Goal: Task Accomplishment & Management: Manage account settings

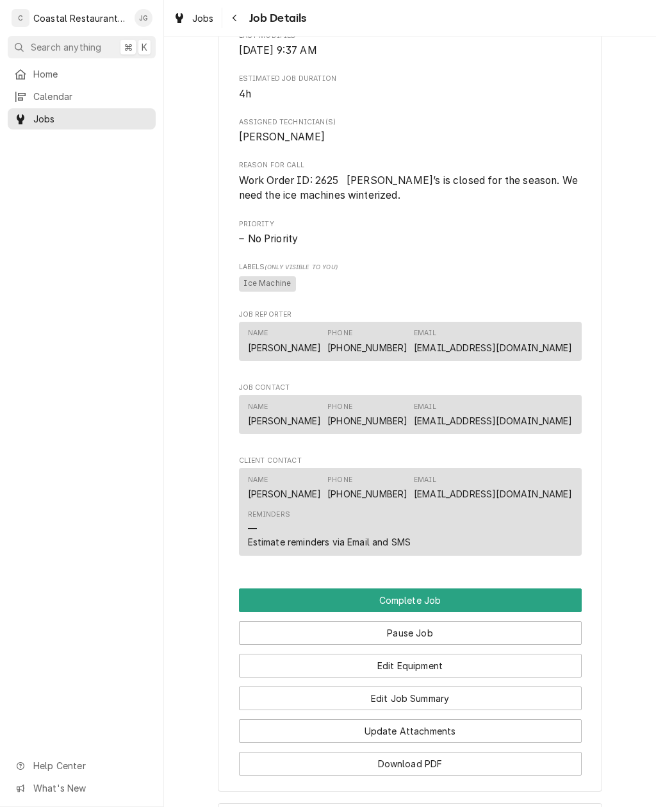
scroll to position [547, 0]
click at [465, 695] on button "Edit Job Summary" at bounding box center [410, 698] width 343 height 24
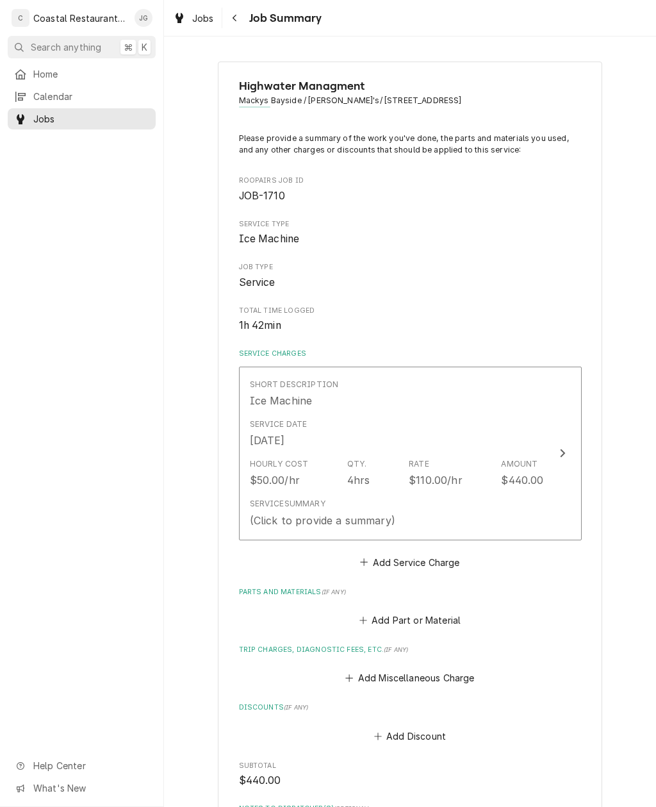
click at [426, 502] on div "Service Summary (Click to provide a summary)" at bounding box center [397, 513] width 294 height 40
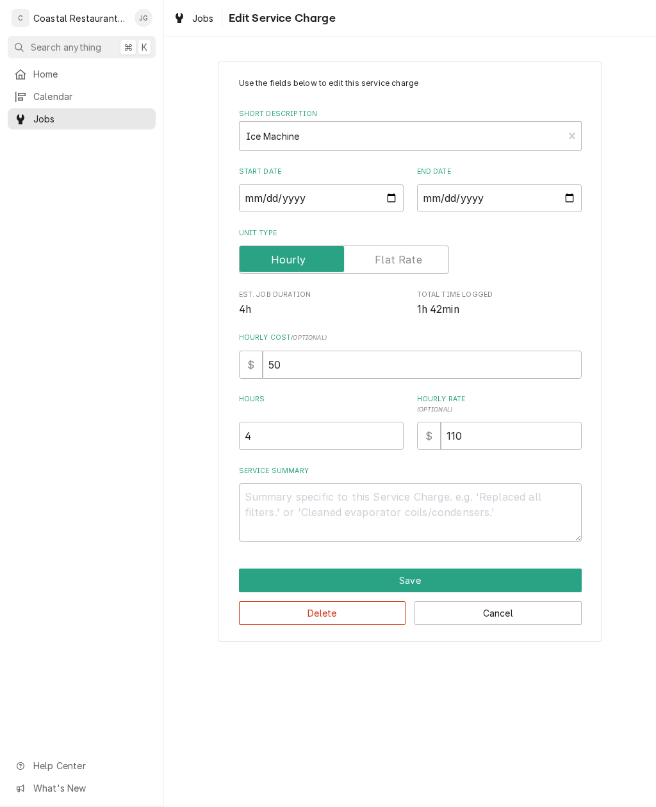
click at [503, 612] on button "Cancel" at bounding box center [498, 613] width 167 height 24
type textarea "x"
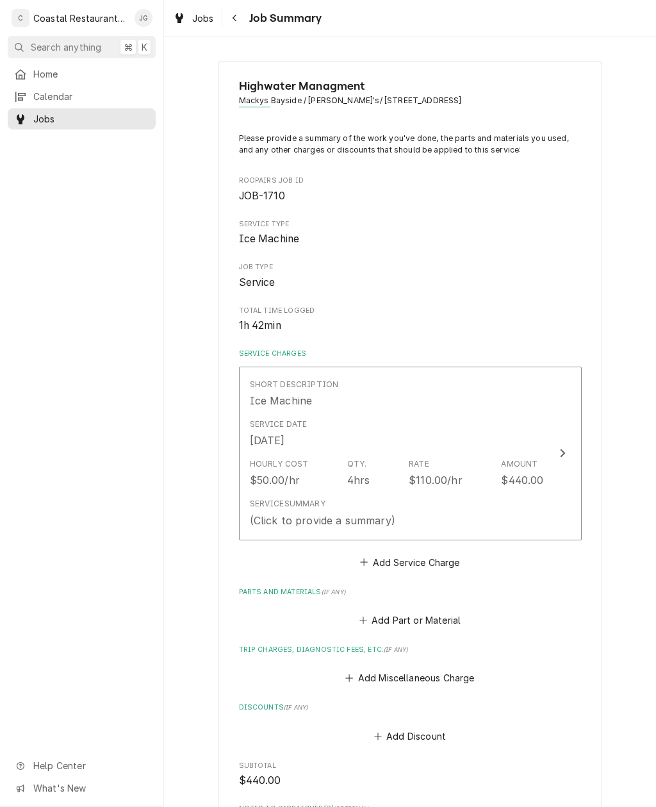
click at [365, 617] on icon "Parts and Materials" at bounding box center [363, 620] width 8 height 9
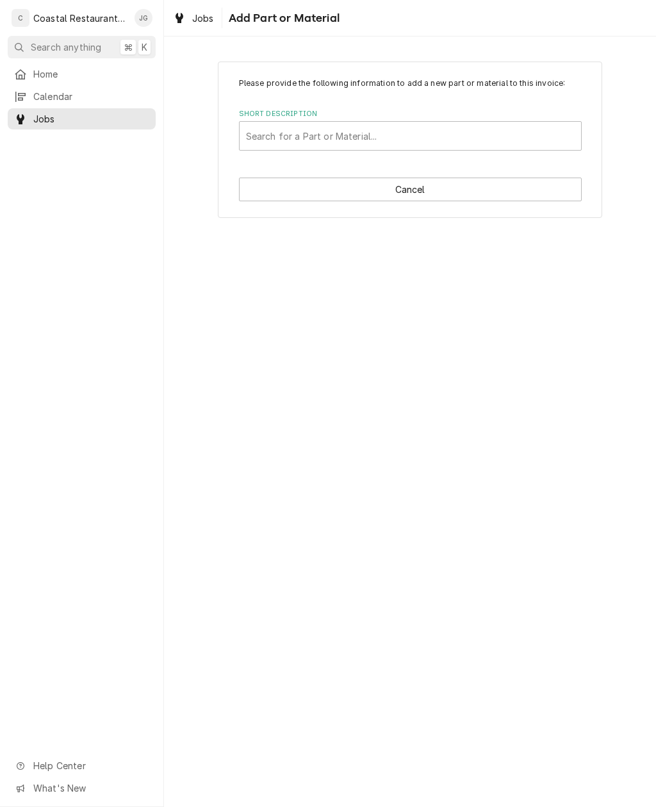
click at [62, 74] on span "Home" at bounding box center [91, 73] width 116 height 13
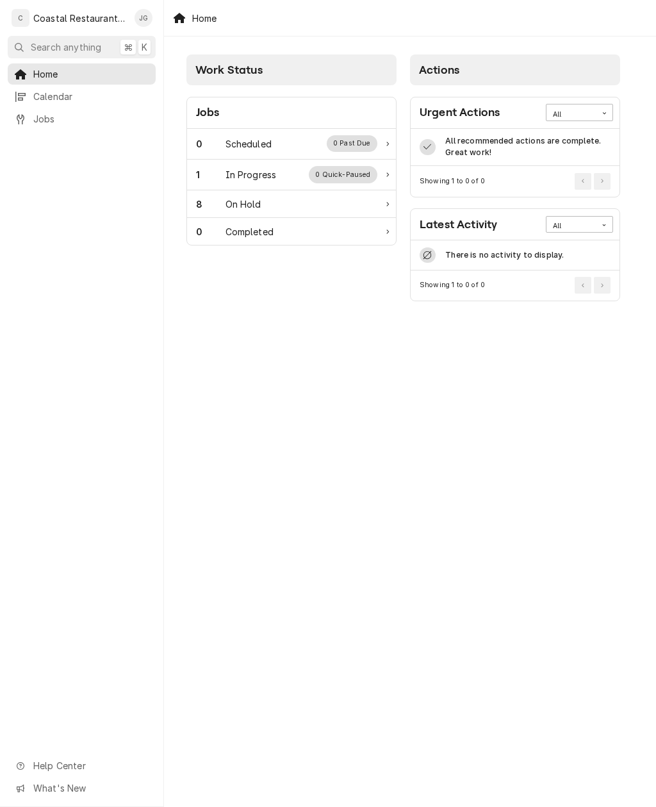
click at [270, 147] on div "Scheduled" at bounding box center [249, 143] width 46 height 13
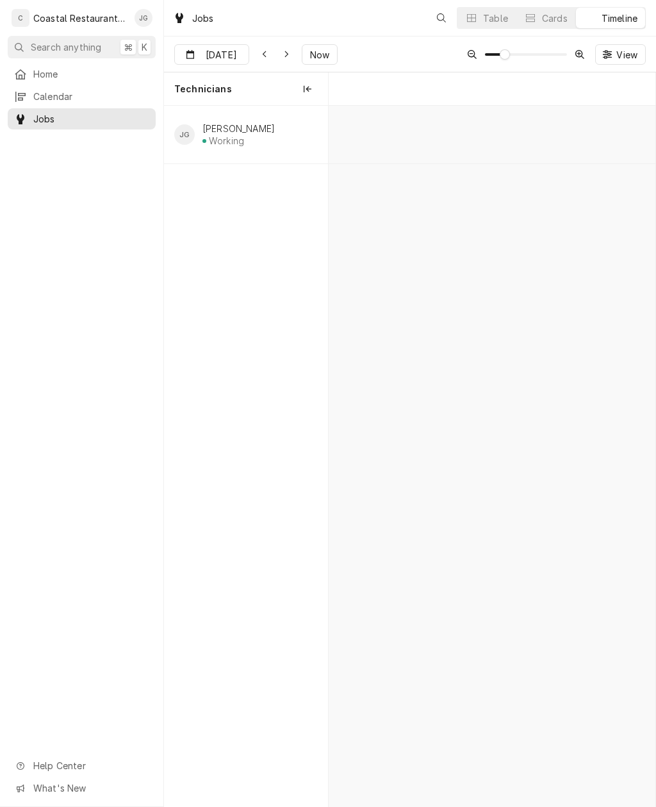
scroll to position [0, 6485]
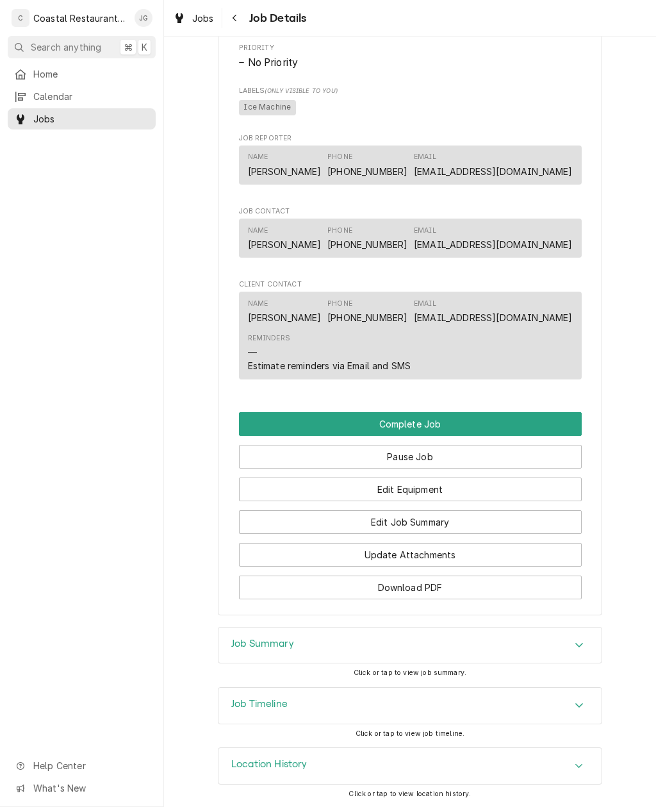
scroll to position [722, 0]
click at [488, 511] on button "Edit Job Summary" at bounding box center [410, 523] width 343 height 24
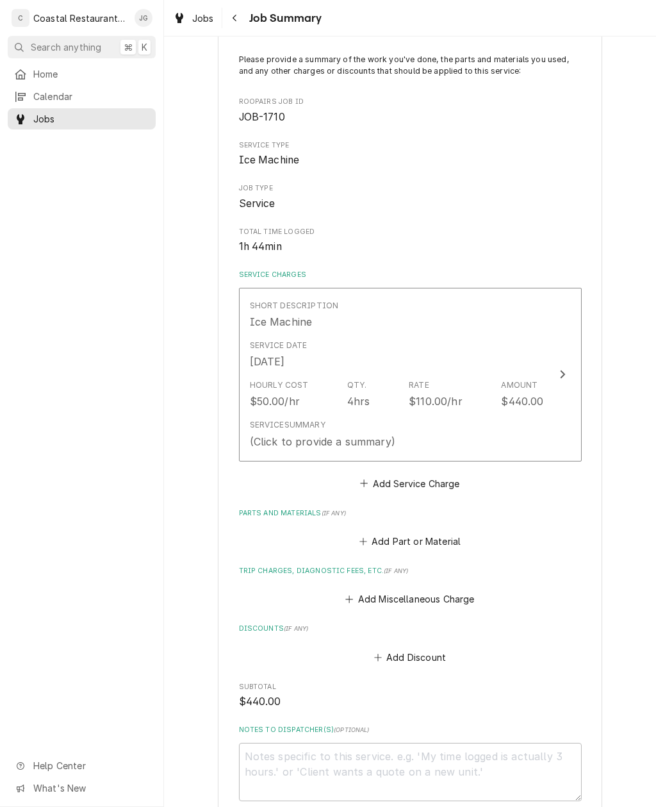
scroll to position [79, 0]
click at [364, 590] on button "Add Miscellaneous Charge" at bounding box center [409, 598] width 133 height 18
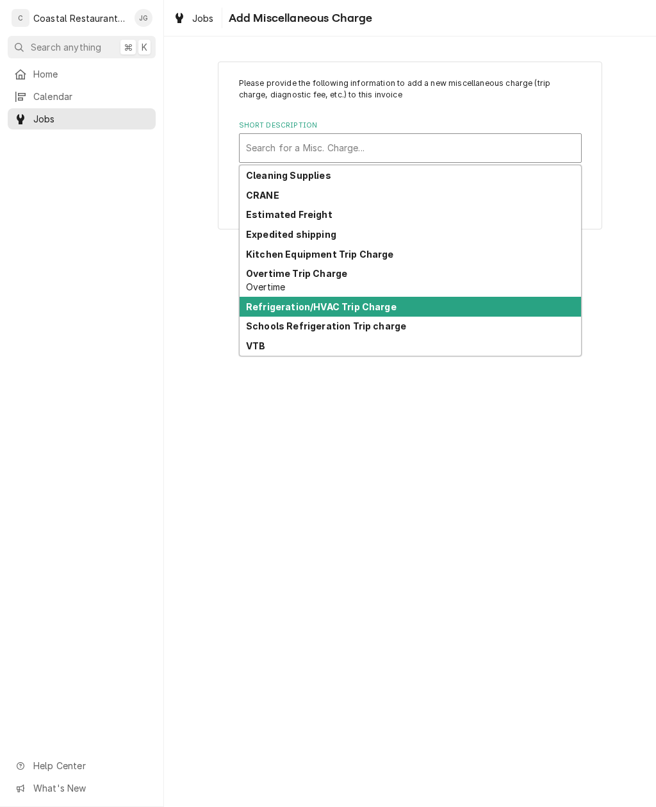
click at [377, 307] on strong "Refrigeration/HVAC Trip Charge" at bounding box center [321, 306] width 151 height 11
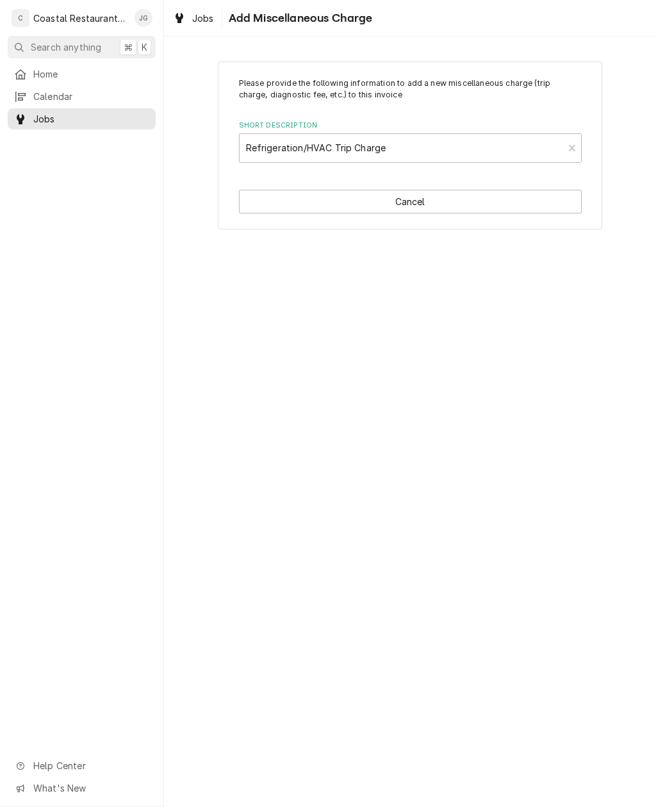
type textarea "x"
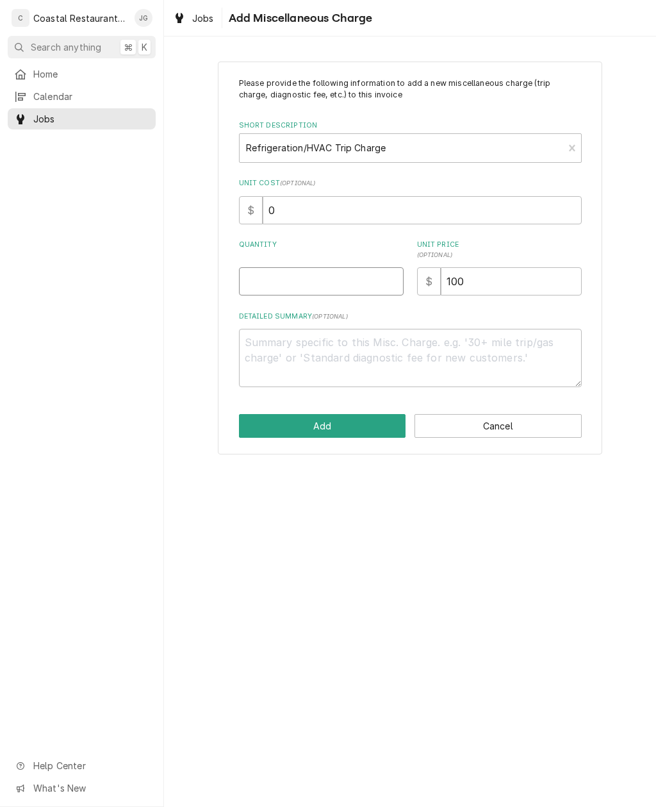
click at [325, 285] on input "Quantity" at bounding box center [321, 281] width 165 height 28
type input "1"
click at [354, 416] on button "Add" at bounding box center [322, 426] width 167 height 24
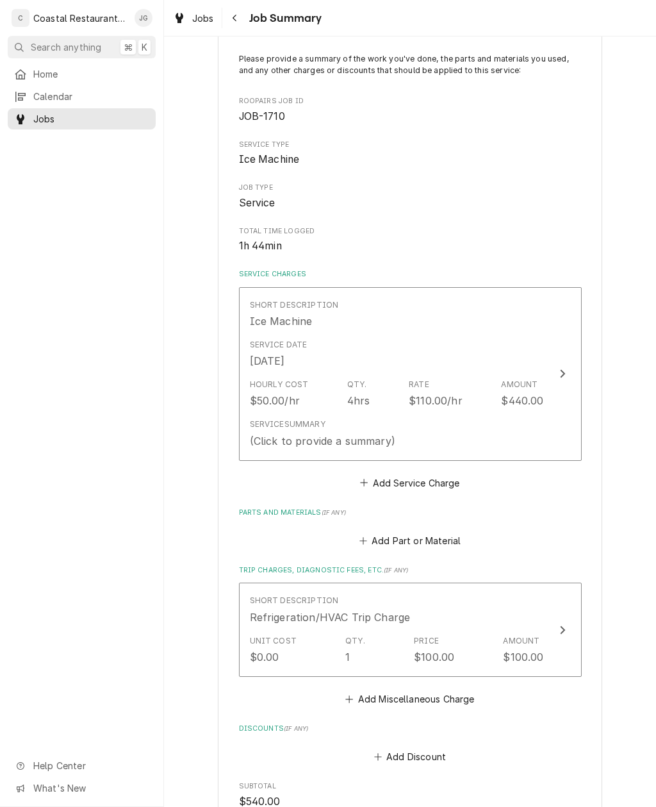
click at [452, 421] on div "Service Summary (Click to provide a summary)" at bounding box center [397, 433] width 294 height 40
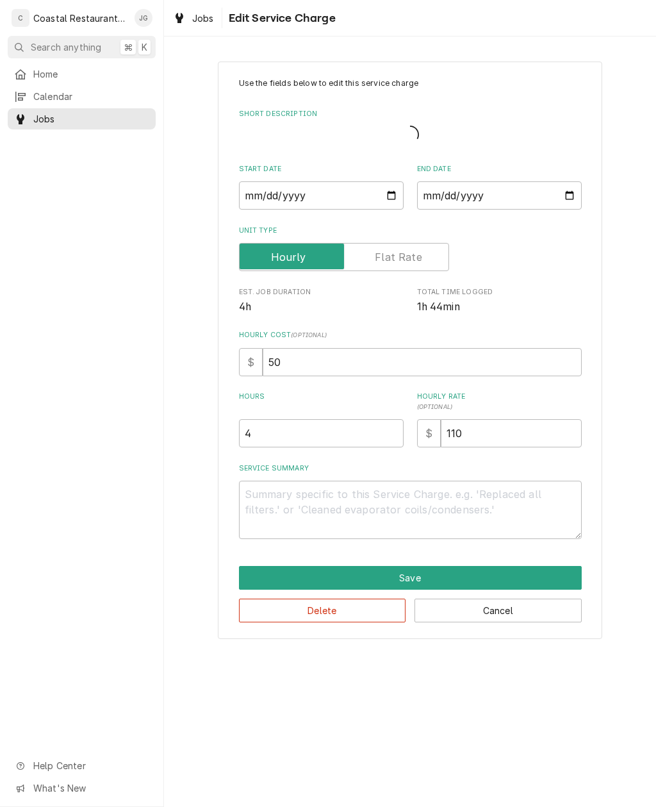
type textarea "x"
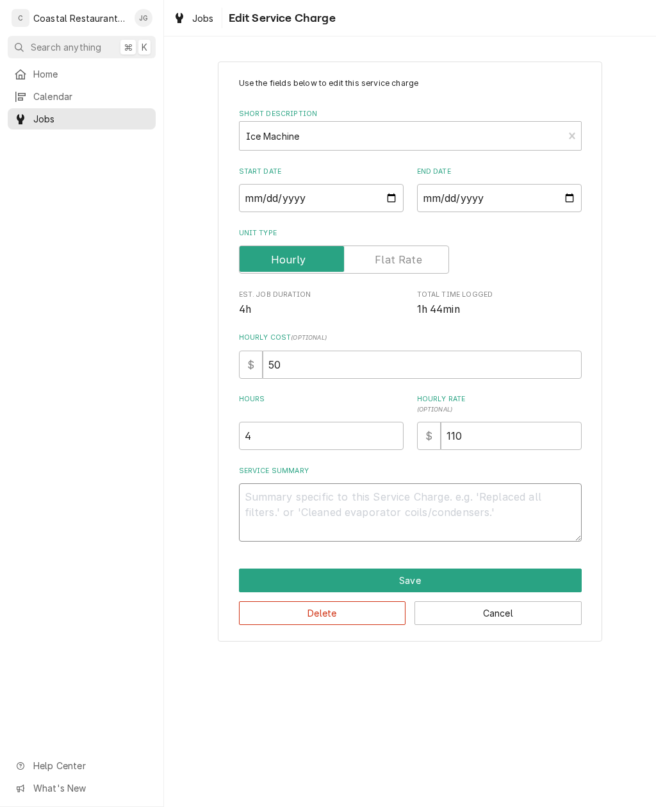
click at [359, 511] on textarea "Service Summary" at bounding box center [410, 512] width 343 height 58
type textarea "W"
type textarea "x"
type textarea "Wi"
type textarea "x"
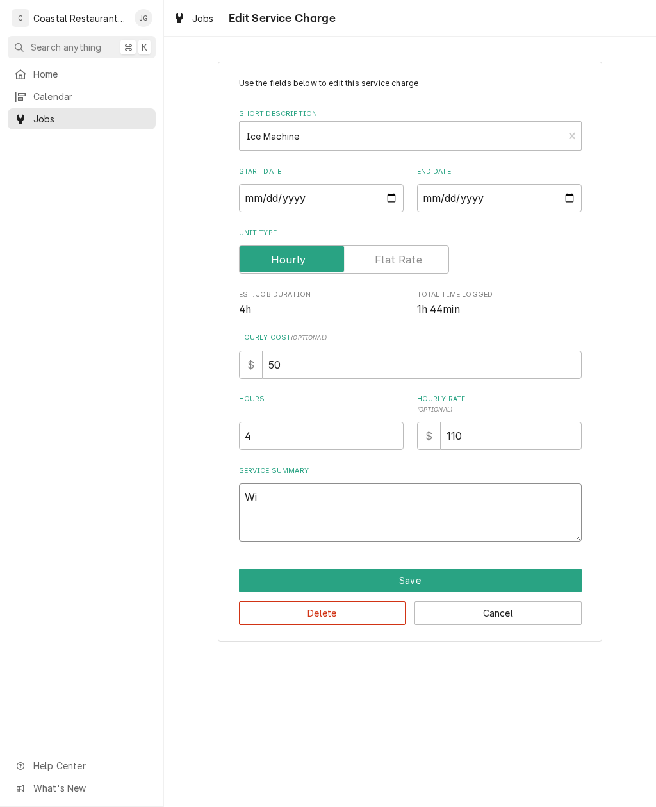
type textarea "Win"
type textarea "x"
type textarea "Wint"
type textarea "x"
type textarea "Winter"
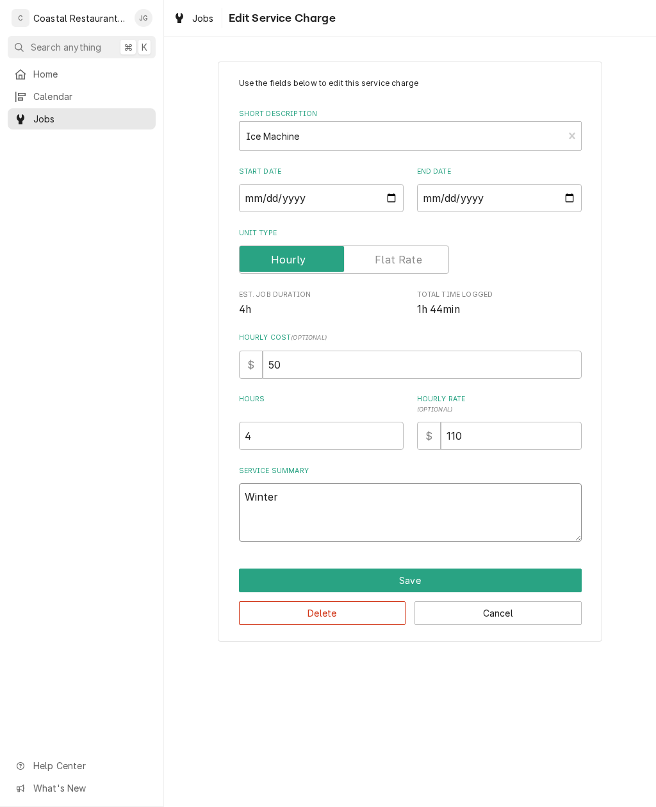
type textarea "x"
type textarea "Winteri"
type textarea "x"
type textarea "Winteriz"
type textarea "x"
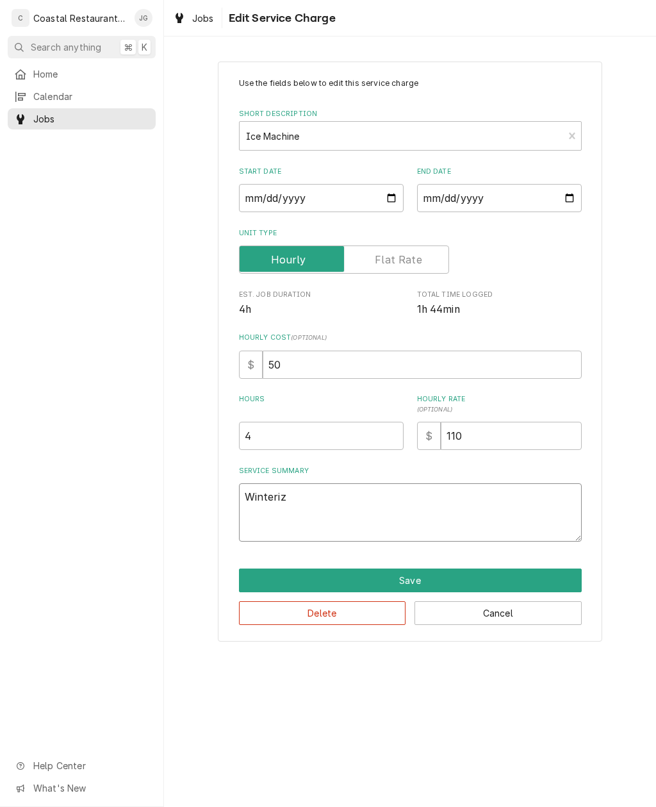
type textarea "Winterize"
type textarea "x"
type textarea "Winterized"
type textarea "x"
type textarea "Winterized"
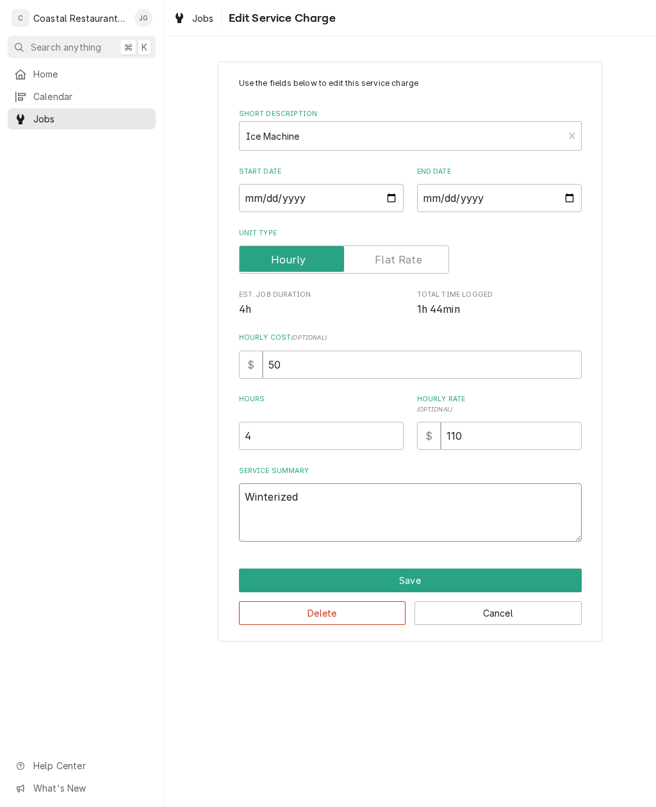
type textarea "x"
type textarea "Winterized 5"
type textarea "x"
type textarea "Winterized 5"
type textarea "x"
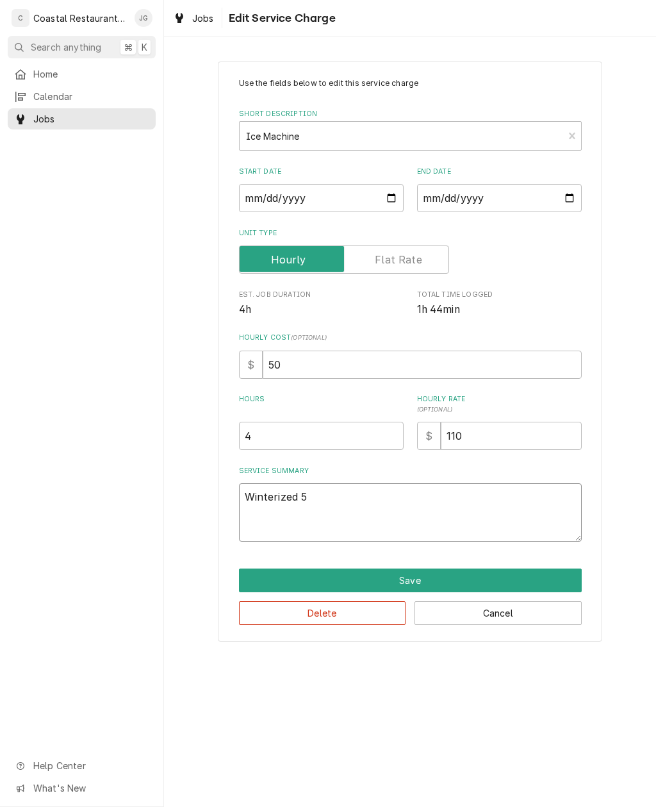
type textarea "Winterized 5 I"
type textarea "x"
type textarea "Winterized 5 Ic"
type textarea "x"
type textarea "Winterized 5 Ice"
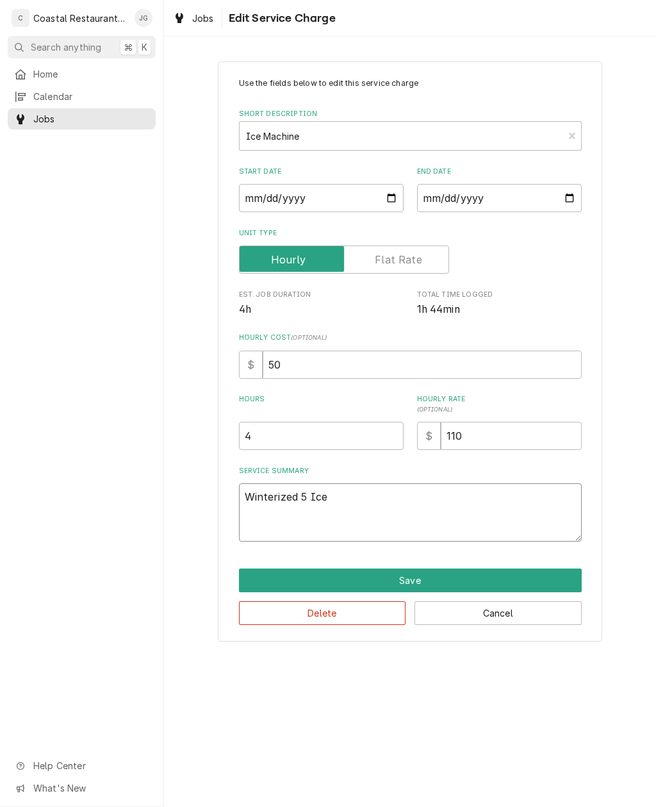
type textarea "x"
type textarea "Winterized 5 Ice"
type textarea "x"
type textarea "Winterized 5 Ice M"
type textarea "x"
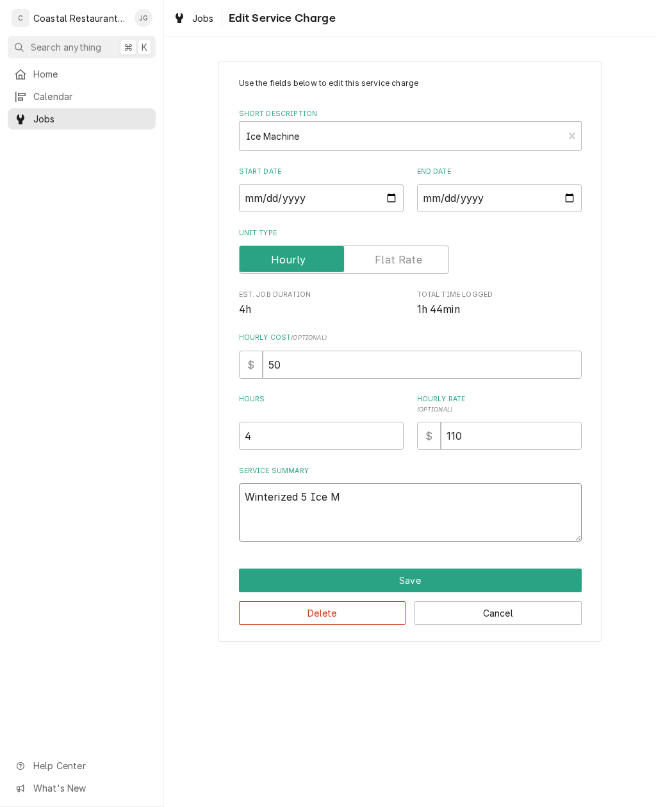
type textarea "Winterized 5 Ice Ma"
type textarea "x"
type textarea "Winterized 5 Ice Mac"
type textarea "x"
type textarea "Winterized 5 Ice Mach"
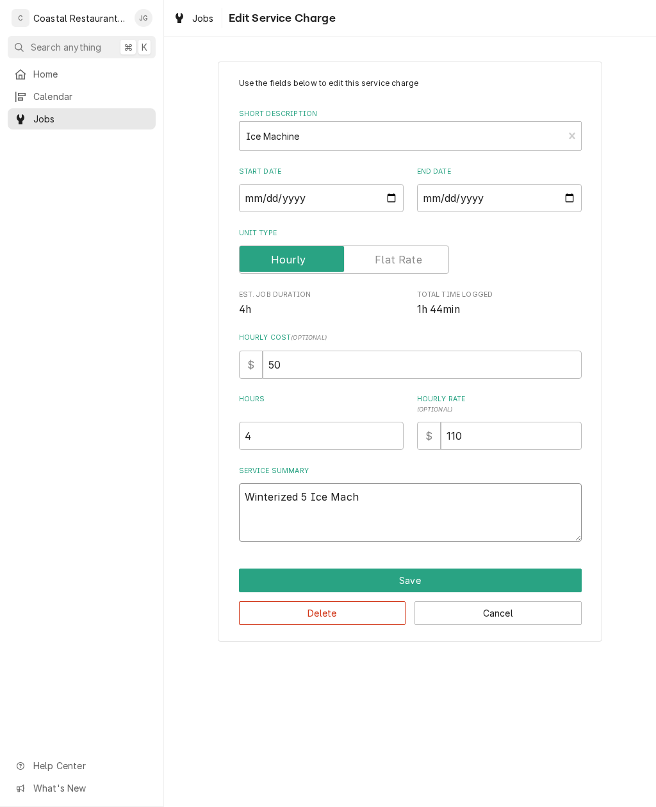
type textarea "x"
type textarea "Winterized 5 Ice Machin"
type textarea "x"
type textarea "Winterized 5 Ice Machine"
type textarea "x"
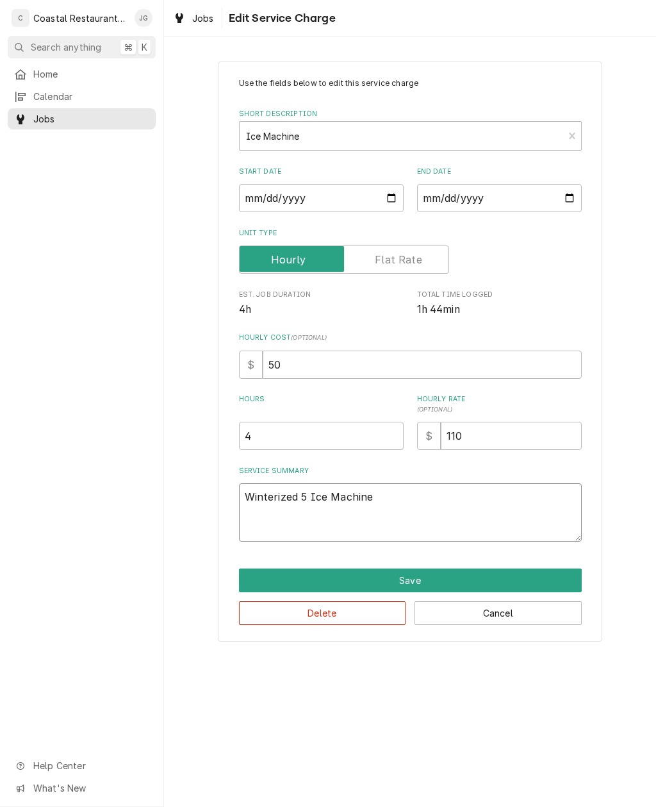
type textarea "Winterized 5 Ice Machines"
type textarea "x"
type textarea "Winterized 5 Ice Machines"
type textarea "x"
type textarea "Winterized 5 Ice Machines 3"
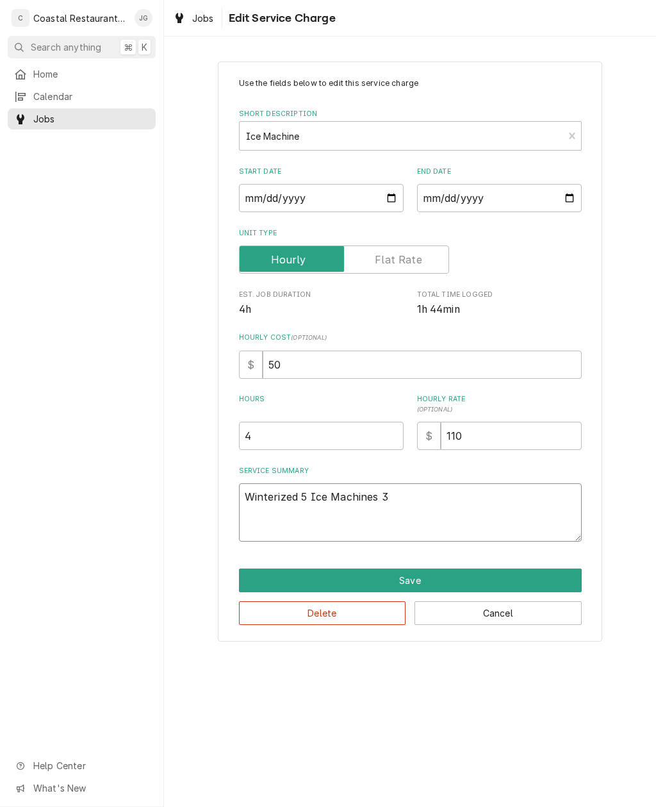
type textarea "x"
type textarea "Winterized 5 Ice Machines 3"
type textarea "x"
type textarea "Winterized 5 Ice Machines 3 u"
type textarea "x"
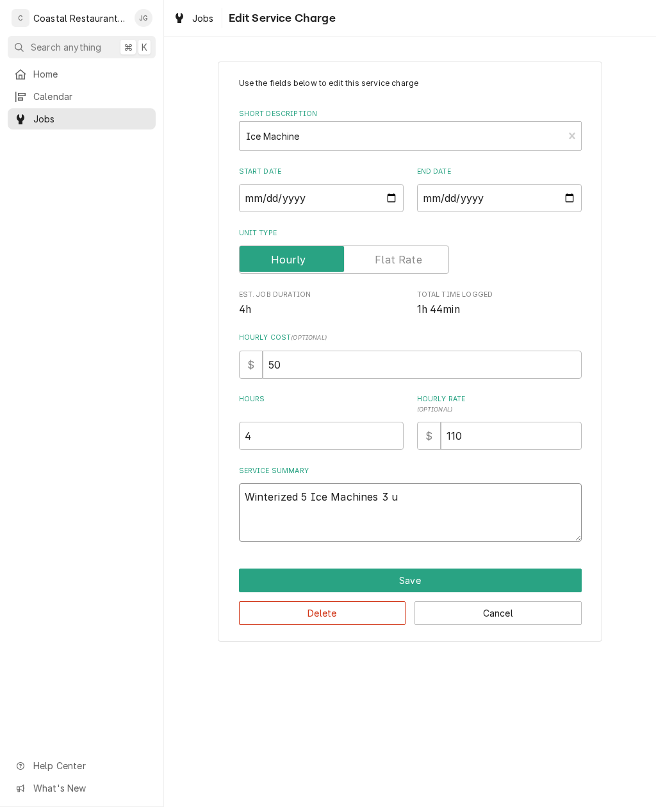
type textarea "Winterized 5 Ice Machines 3 un"
type textarea "x"
type textarea "Winterized 5 Ice Machines 3 und"
type textarea "x"
type textarea "Winterized 5 Ice Machines 3 unde"
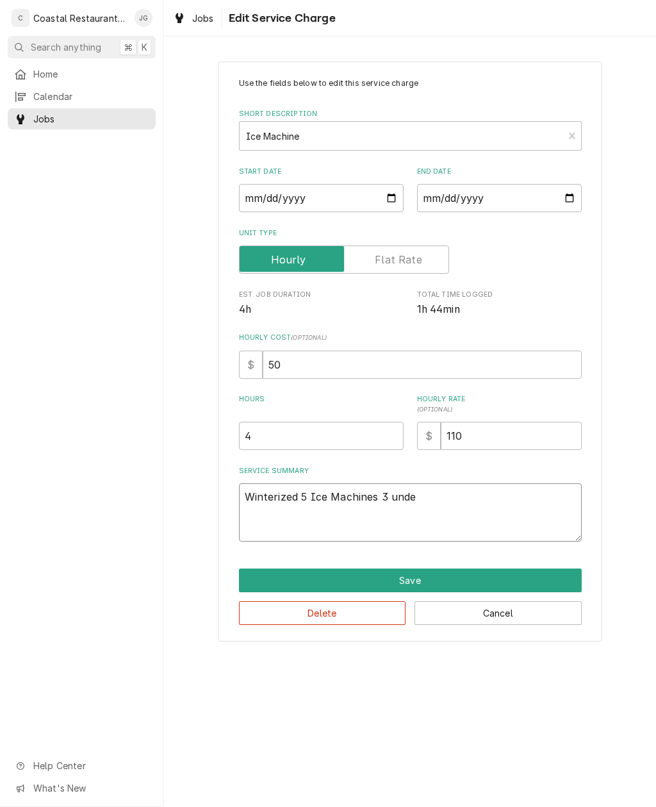
type textarea "x"
type textarea "Winterized 5 Ice Machines 3 under"
type textarea "x"
type textarea "Winterized 5 Ice Machines 3 under"
type textarea "x"
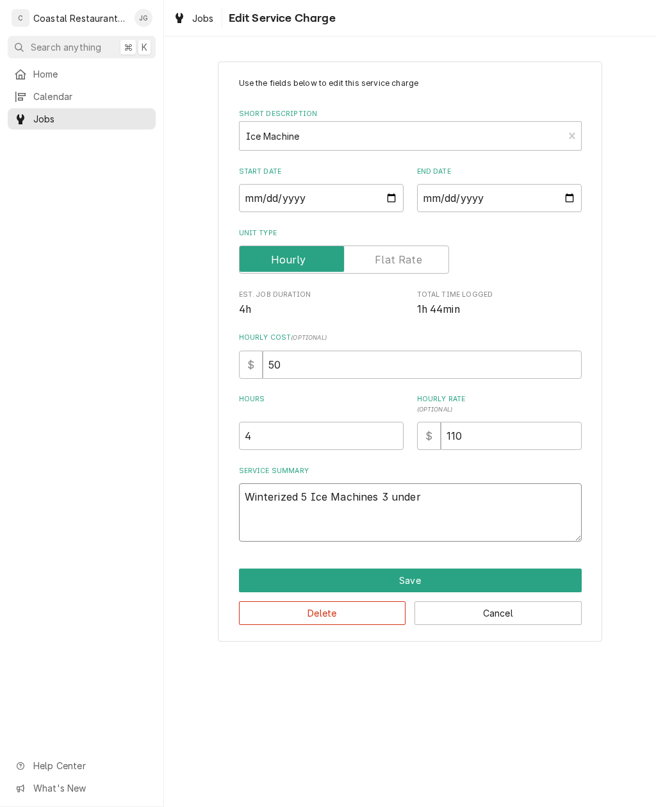
type textarea "Winterized 5 Ice Machines 3 under b"
type textarea "x"
type textarea "Winterized 5 Ice Machines 3 under bui"
type textarea "x"
type textarea "Winterized 5 Ice Machines 3 under build"
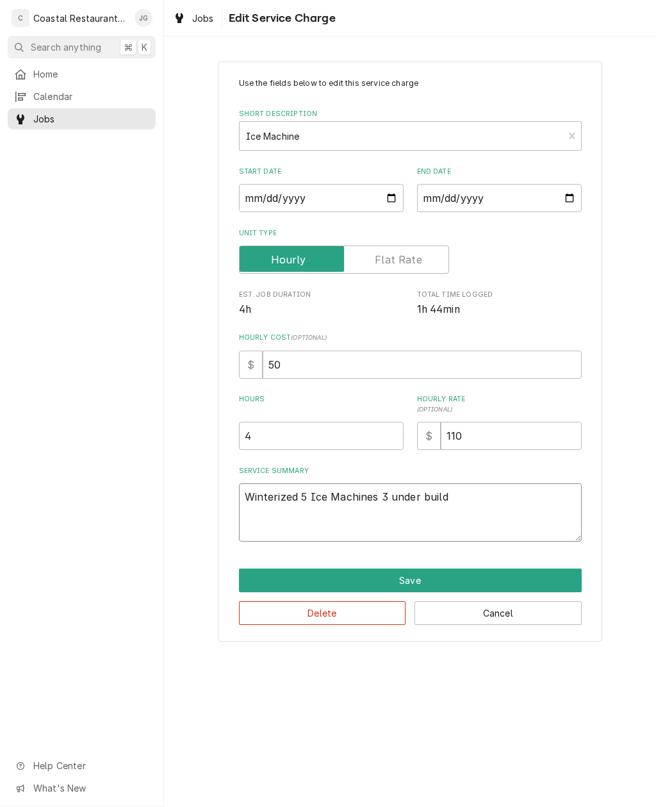
type textarea "x"
type textarea "Winterized 5 Ice Machines 3 under buildi"
type textarea "x"
type textarea "Winterized 5 Ice Machines 3 under buildin"
type textarea "x"
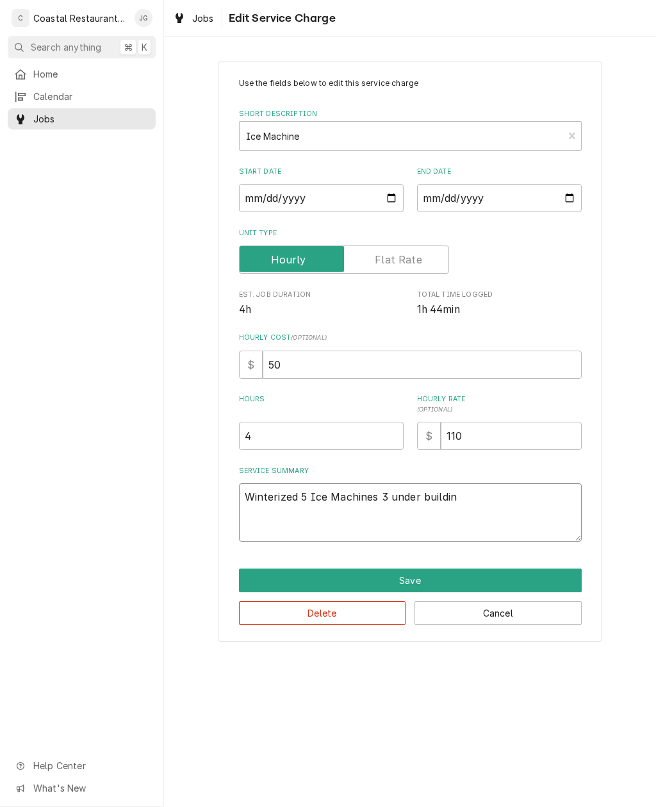
type textarea "Winterized 5 Ice Machines 3 under building"
type textarea "x"
type textarea "Winterized 5 Ice Machines 3 under building"
type textarea "x"
type textarea "Winterized 5 Ice Machines 3 under building 1"
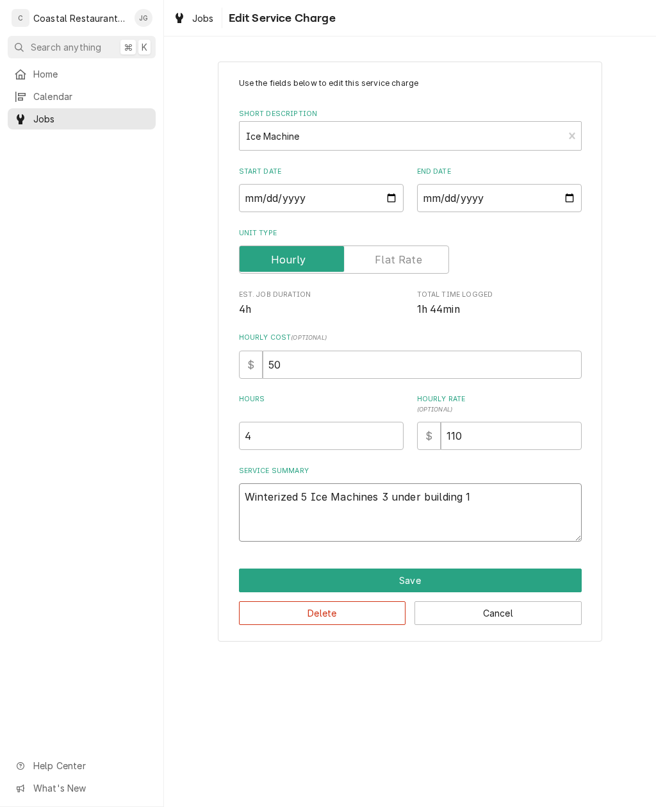
type textarea "x"
type textarea "Winterized 5 Ice Machines 3 under building 1"
type textarea "x"
type textarea "Winterized 5 Ice Machines 3 under building 1 o"
type textarea "x"
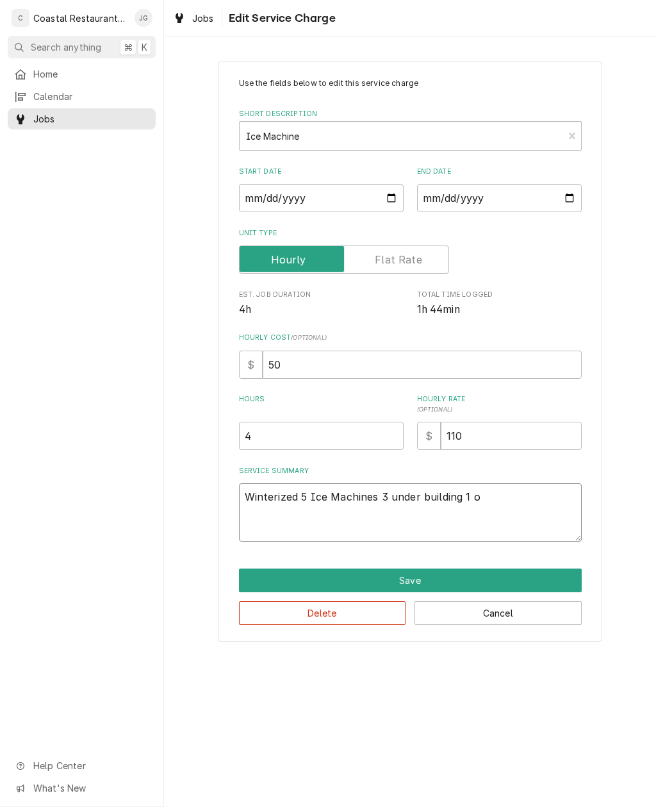
type textarea "Winterized 5 Ice Machines 3 under building 1 on"
type textarea "x"
type textarea "Winterized 5 Ice Machines 3 under building 1 on"
type textarea "x"
type textarea "Winterized 5 Ice Machines 3 under building 1 on f"
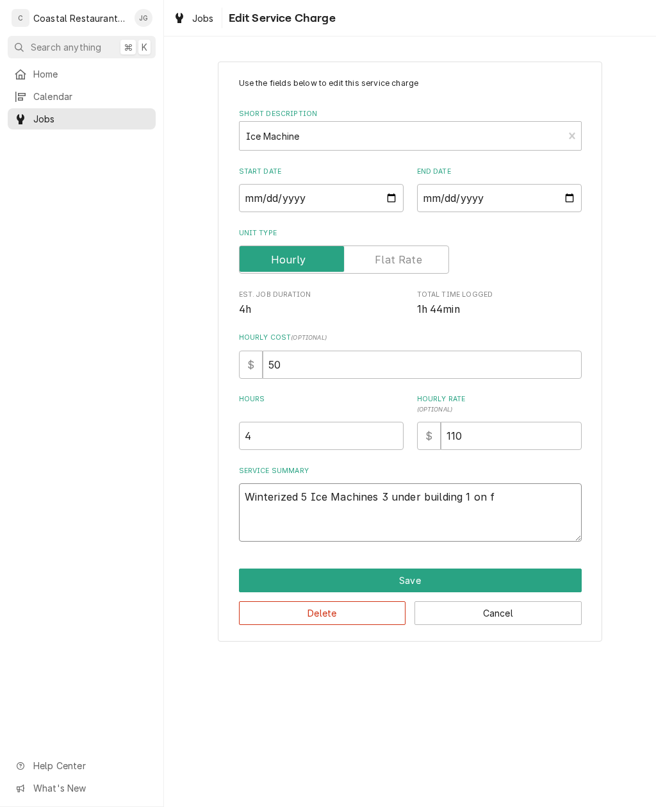
type textarea "x"
type textarea "Winterized 5 Ice Machines 3 under building 1 on fa"
type textarea "x"
type textarea "Winterized 5 Ice Machines 3 under building 1 on far"
type textarea "x"
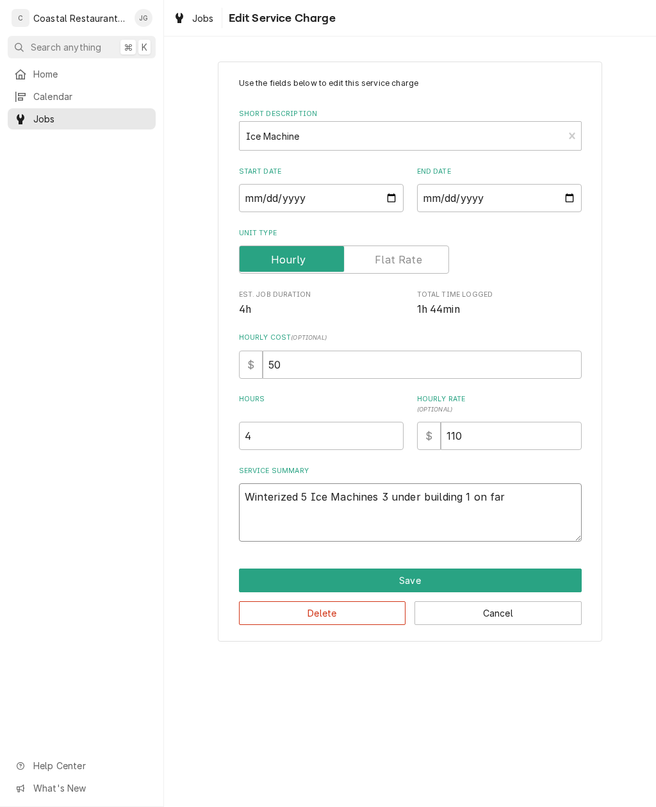
type textarea "Winterized 5 Ice Machines 3 under building 1 on far"
type textarea "x"
type textarea "Winterized 5 Ice Machines 3 under building 1 on far wa"
type textarea "x"
type textarea "Winterized 5 Ice Machines 3 under building 1 on far wal"
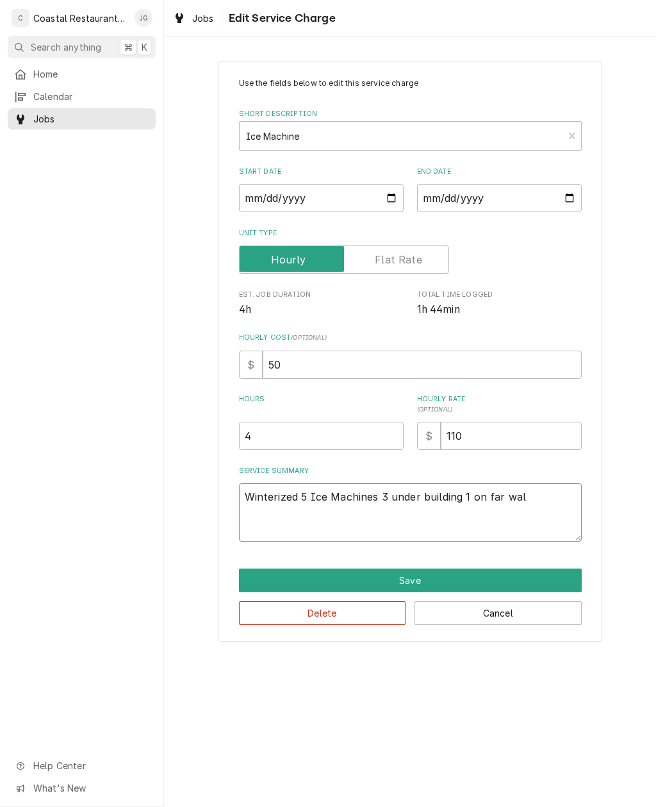
type textarea "x"
type textarea "Winterized 5 Ice Machines 3 under building 1 on far wall"
type textarea "x"
type textarea "Winterized 5 Ice Machines 3 under building 1 on far wall"
type textarea "x"
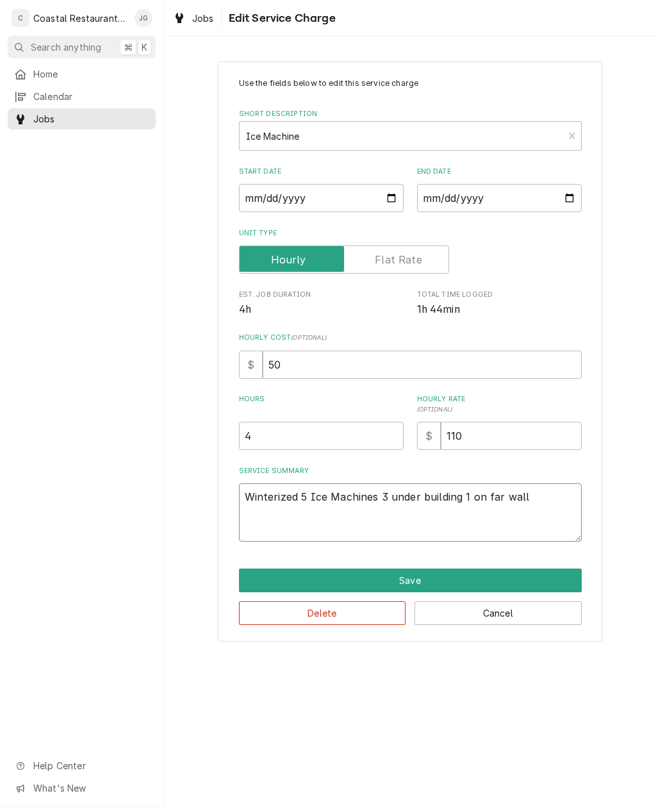
type textarea "Winterized 5 Ice Machines 3 under building 1 on far wall w"
type textarea "x"
type textarea "Winterized 5 Ice Machines 3 under building 1 on far wall wa"
type textarea "x"
type textarea "Winterized 5 Ice Machines 3 under building 1 on far wall wasn"
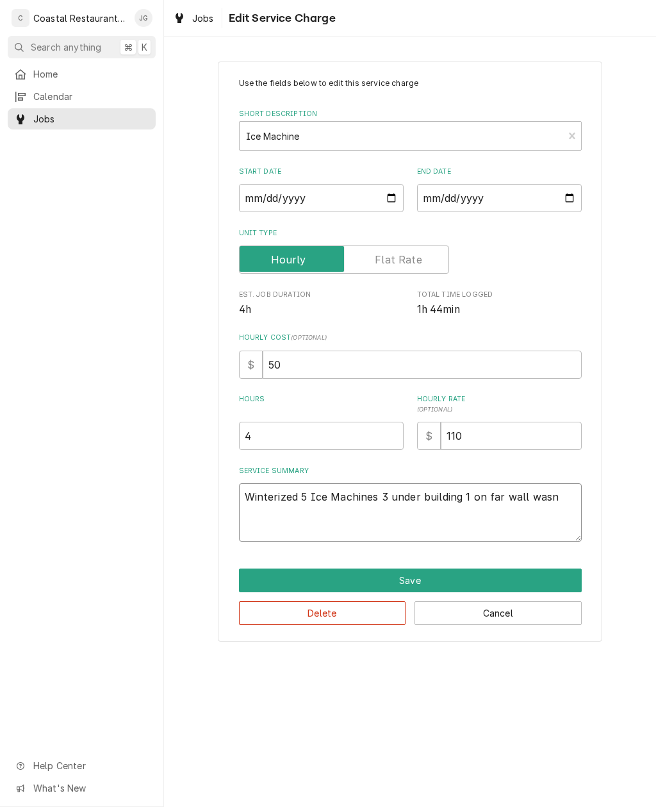
type textarea "x"
type textarea "Winterized 5 Ice Machines 3 under building 1 on far wall wasn’t"
type textarea "x"
type textarea "Winterized 5 Ice Machines 3 under building 1 on far wall wasn’t"
type textarea "x"
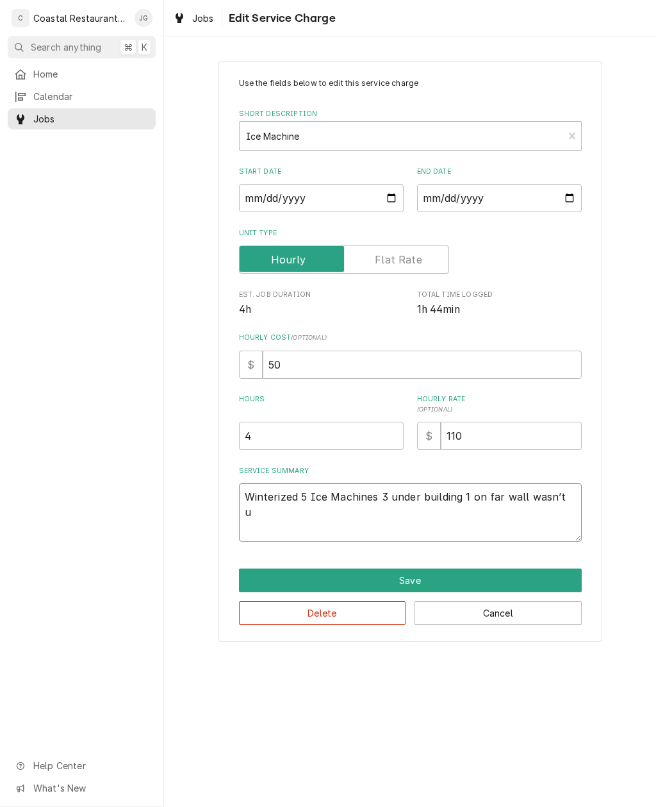
type textarea "Winterized 5 Ice Machines 3 under building 1 on far wall wasn’t us"
type textarea "x"
type textarea "Winterized 5 Ice Machines 3 under building 1 on far wall wasn’t use"
type textarea "x"
type textarea "Winterized 5 Ice Machines 3 under building 1 on far wall wasn’t used"
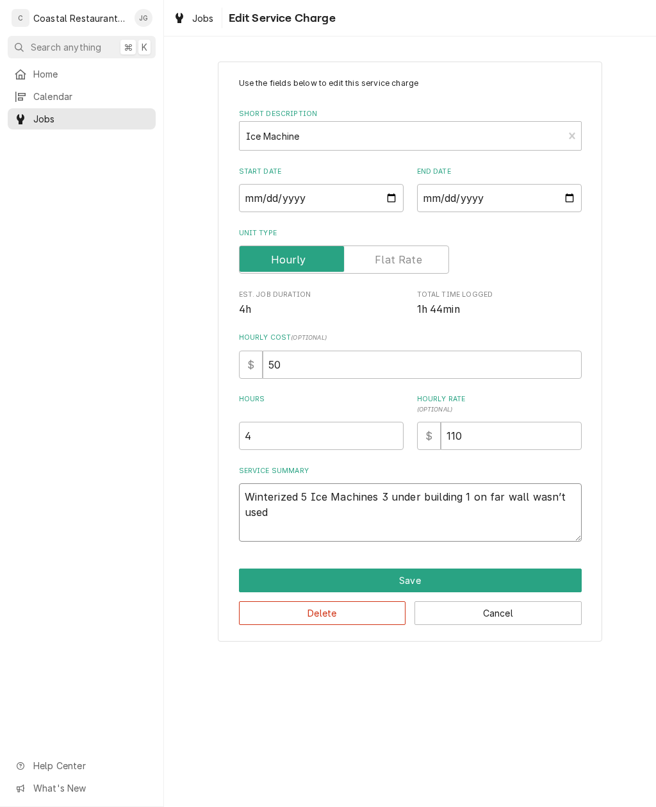
type textarea "x"
type textarea "Winterized 5 Ice Machines 3 under building 1 on far wall wasn’t used"
type textarea "x"
type textarea "Winterized 5 Ice Machines 3 under building 1 on far wall wasn’t used du"
type textarea "x"
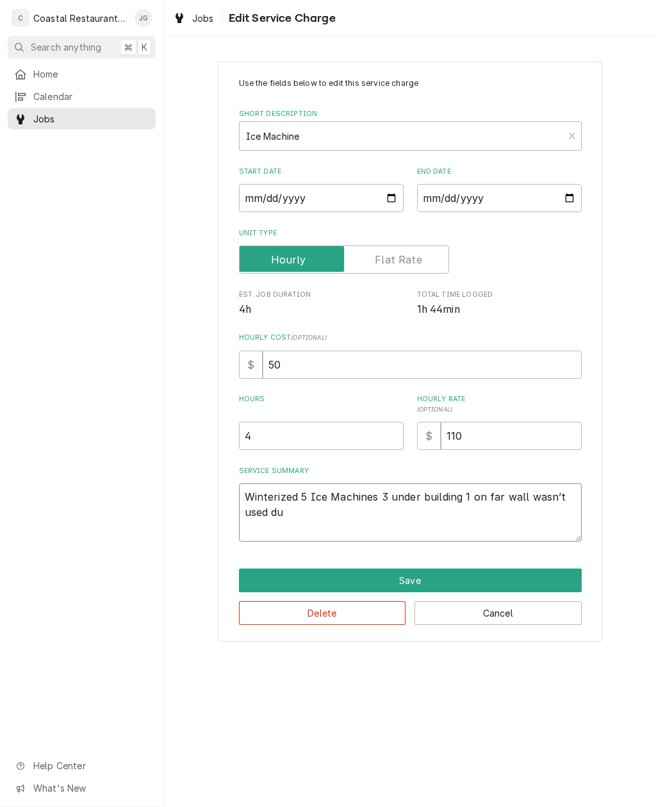
type textarea "Winterized 5 Ice Machines 3 under building 1 on far wall wasn’t used dur"
type textarea "x"
type textarea "Winterized 5 Ice Machines 3 under building 1 on far wall wasn’t used during"
type textarea "x"
type textarea "Winterized 5 Ice Machines 3 under building 1 on far wall wasn’t used during s"
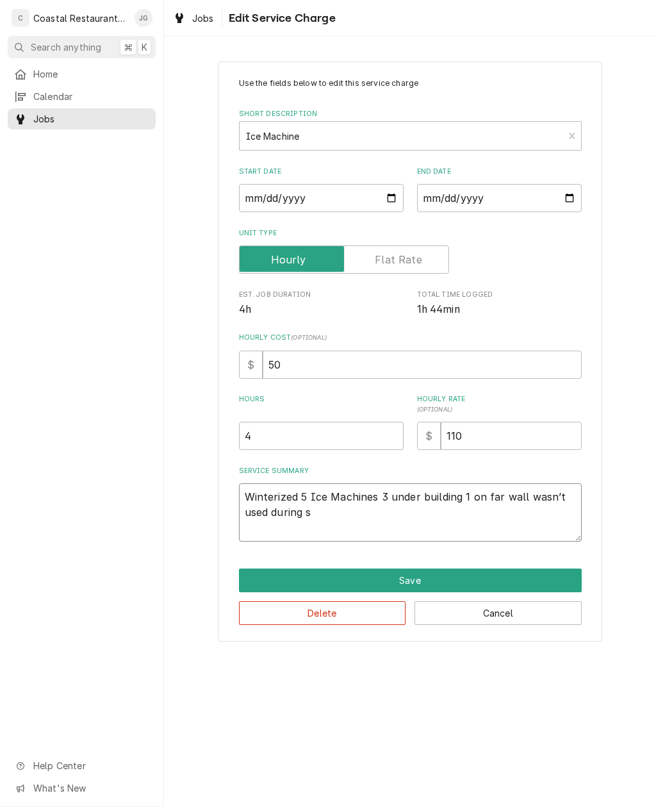
type textarea "x"
type textarea "Winterized 5 Ice Machines 3 under building 1 on far wall wasn’t used during se"
type textarea "x"
type textarea "Winterized 5 Ice Machines 3 under building 1 on far wall wasn’t used during sea"
type textarea "x"
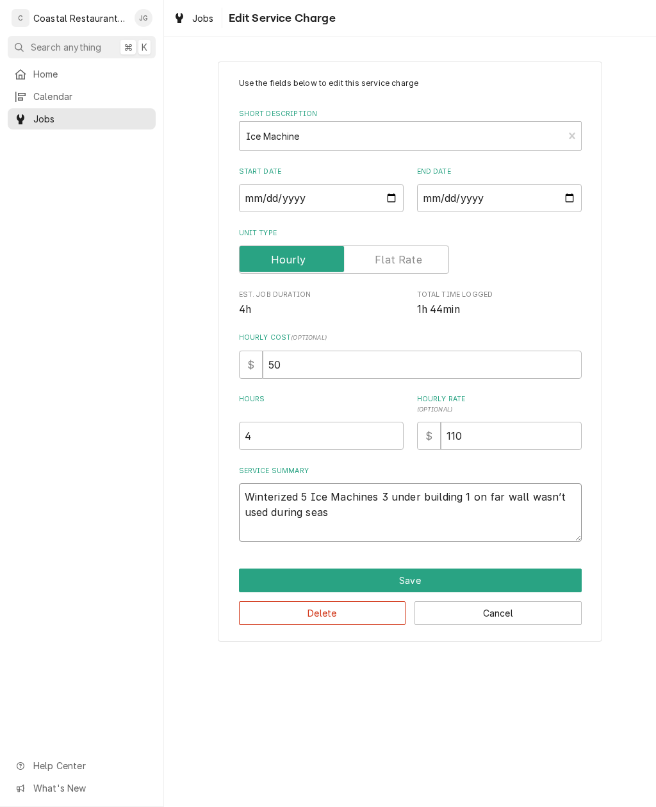
type textarea "Winterized 5 Ice Machines 3 under building 1 on far wall wasn’t used during sea…"
type textarea "x"
type textarea "Winterized 5 Ice Machines 3 under building 1 on far wall wasn’t used during sea…"
type textarea "x"
type textarea "Winterized 5 Ice Machines 3 under building 1 on far wall wasn’t used during sea…"
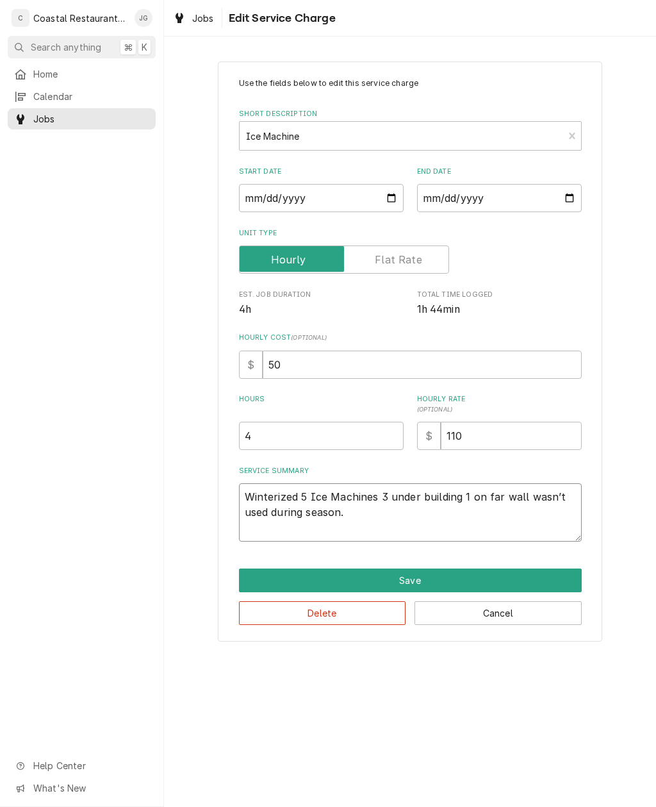
type textarea "x"
type textarea "Winterized 5 Ice Machines 3 under building 1 on far wall wasn’t used during sea…"
type textarea "x"
type textarea "Winterized 5 Ice Machines 3 under building 1 on far wall wasn’t used during sea…"
type textarea "x"
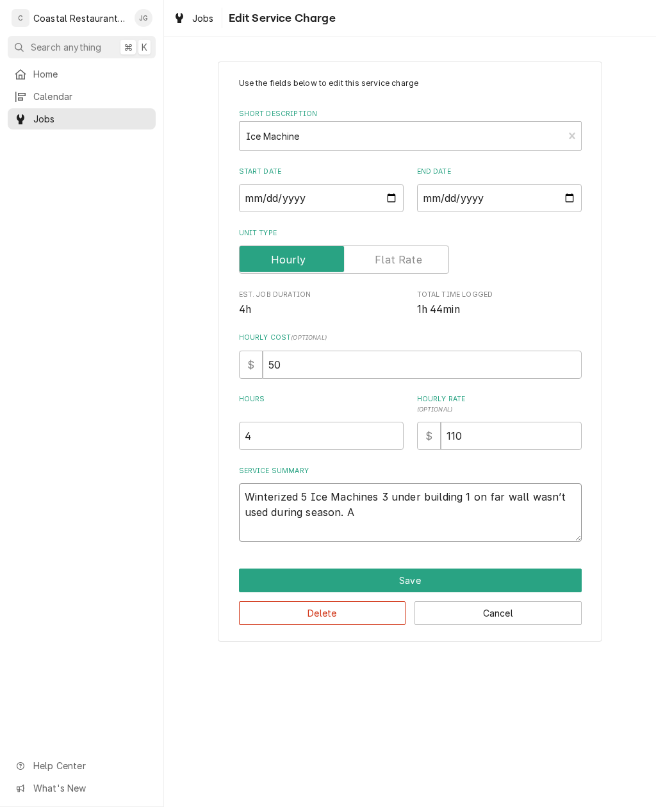
type textarea "Winterized 5 Ice Machines 3 under building 1 on far wall wasn’t used during sea…"
type textarea "x"
type textarea "Winterized 5 Ice Machines 3 under building 1 on far wall wasn’t used during sea…"
type textarea "x"
type textarea "Winterized 5 Ice Machines 3 under building 1 on far wall wasn’t used during sea…"
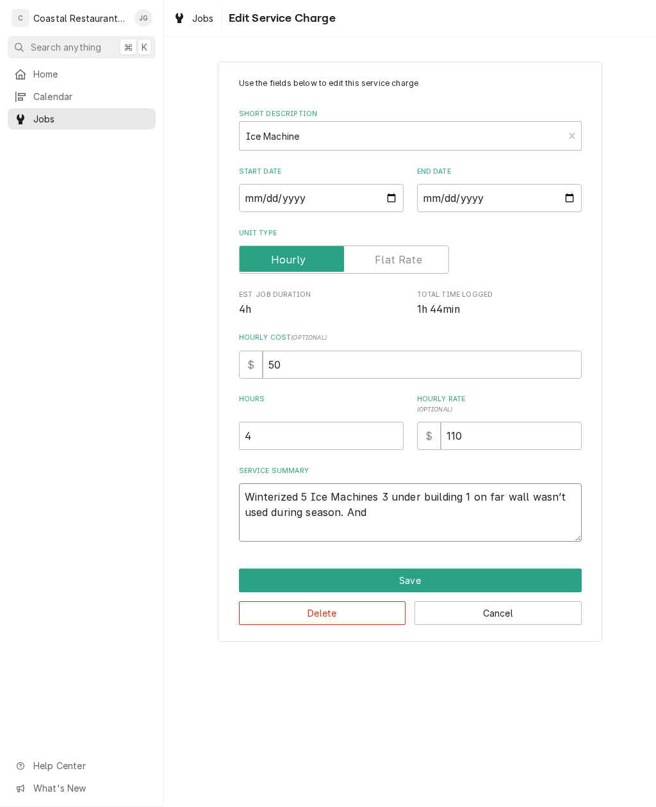
type textarea "x"
type textarea "Winterized 5 Ice Machines 3 under building 1 on far wall wasn’t used during sea…"
type textarea "x"
type textarea "Winterized 5 Ice Machines 3 under building 1 on far wall wasn’t used during sea…"
type textarea "x"
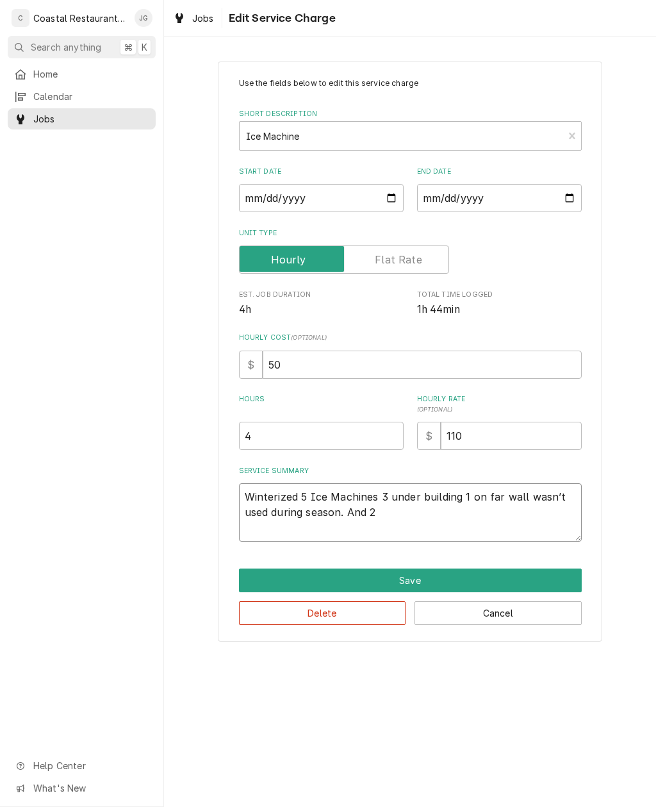
type textarea "Winterized 5 Ice Machines 3 under building 1 on far wall wasn’t used during sea…"
type textarea "x"
type textarea "Winterized 5 Ice Machines 3 under building 1 on far wall wasn’t used during sea…"
type textarea "x"
type textarea "Winterized 5 Ice Machines 3 under building 1 on far wall wasn’t used during sea…"
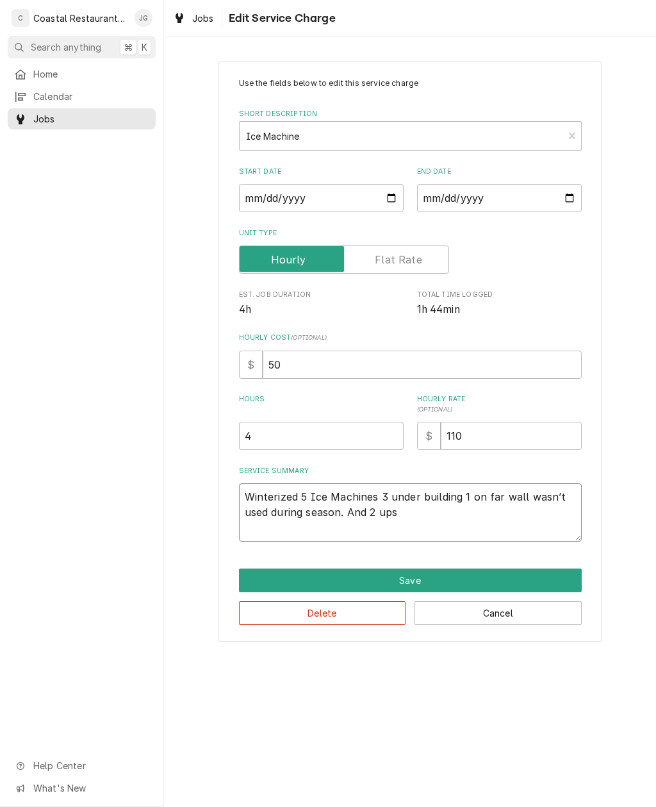
type textarea "x"
type textarea "Winterized 5 Ice Machines 3 under building 1 on far wall wasn’t used during sea…"
type textarea "x"
type textarea "Winterized 5 Ice Machines 3 under building 1 on far wall wasn’t used during sea…"
type textarea "x"
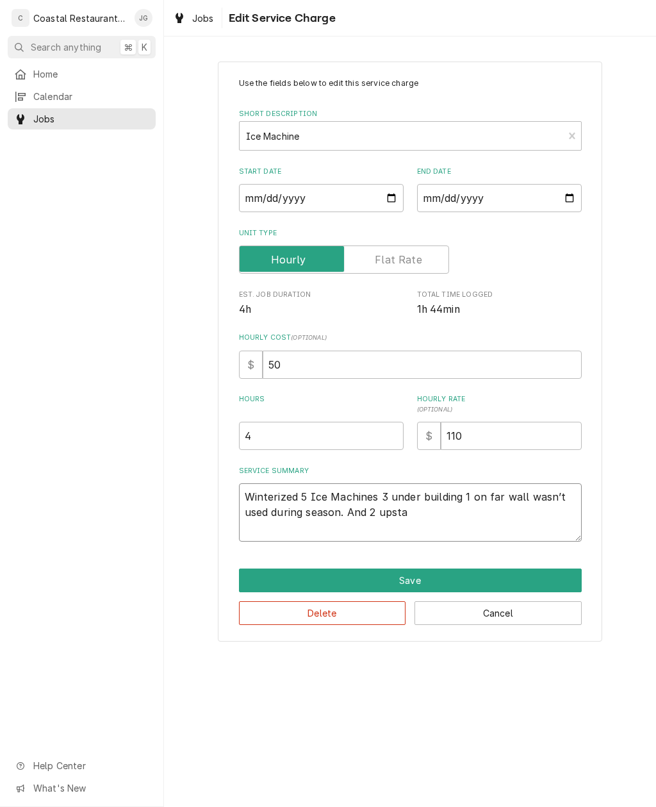
type textarea "Winterized 5 Ice Machines 3 under building 1 on far wall wasn’t used during sea…"
type textarea "x"
type textarea "Winterized 5 Ice Machines 3 under building 1 on far wall wasn’t used during sea…"
type textarea "x"
type textarea "Winterized 5 Ice Machines 3 under building 1 on far wall wasn’t used during sea…"
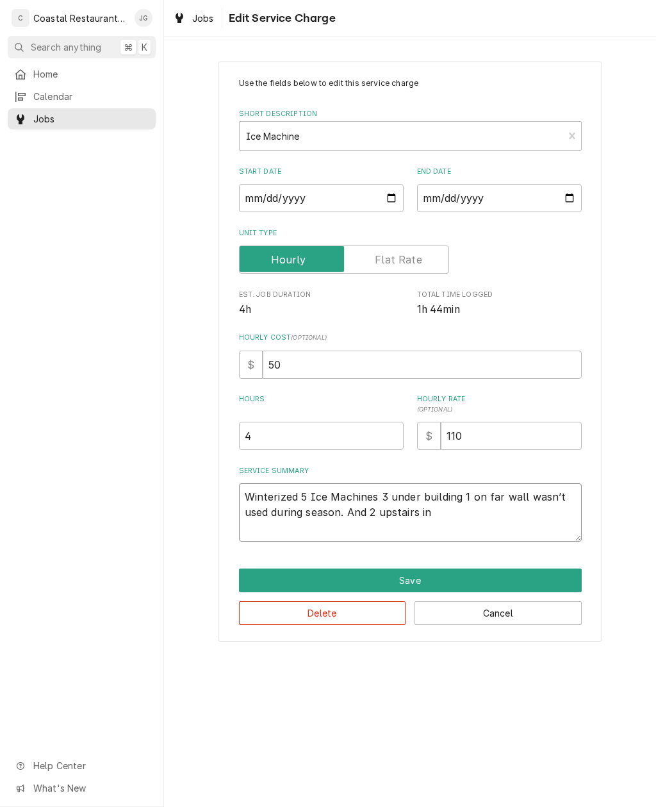
type textarea "x"
type textarea "Winterized 5 Ice Machines 3 under building 1 on far wall wasn’t used during sea…"
type textarea "x"
type textarea "Winterized 5 Ice Machines 3 under building 1 on far wall wasn’t used during sea…"
type textarea "x"
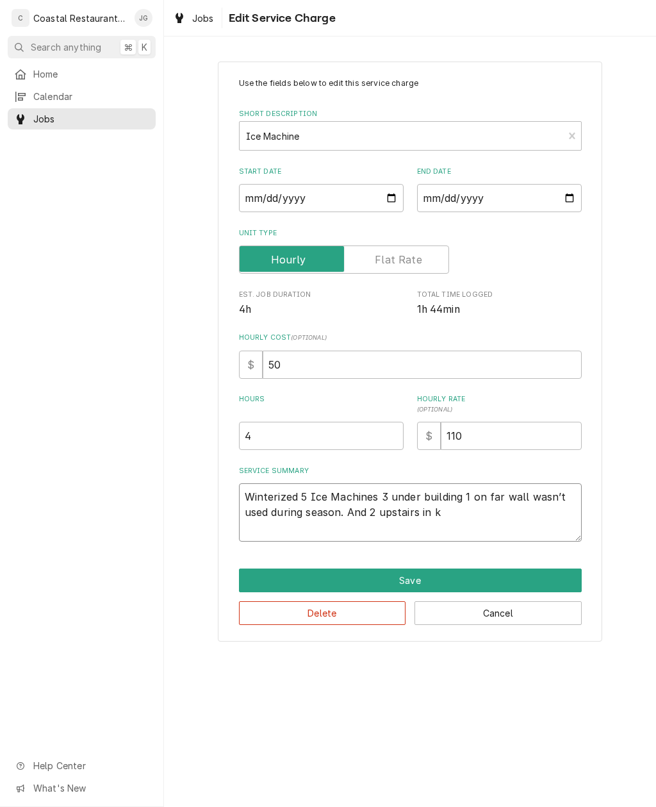
type textarea "Winterized 5 Ice Machines 3 under building 1 on far wall wasn’t used during sea…"
type textarea "x"
type textarea "Winterized 5 Ice Machines 3 under building 1 on far wall wasn’t used during sea…"
type textarea "x"
type textarea "Winterized 5 Ice Machines 3 under building 1 on far wall wasn’t used during sea…"
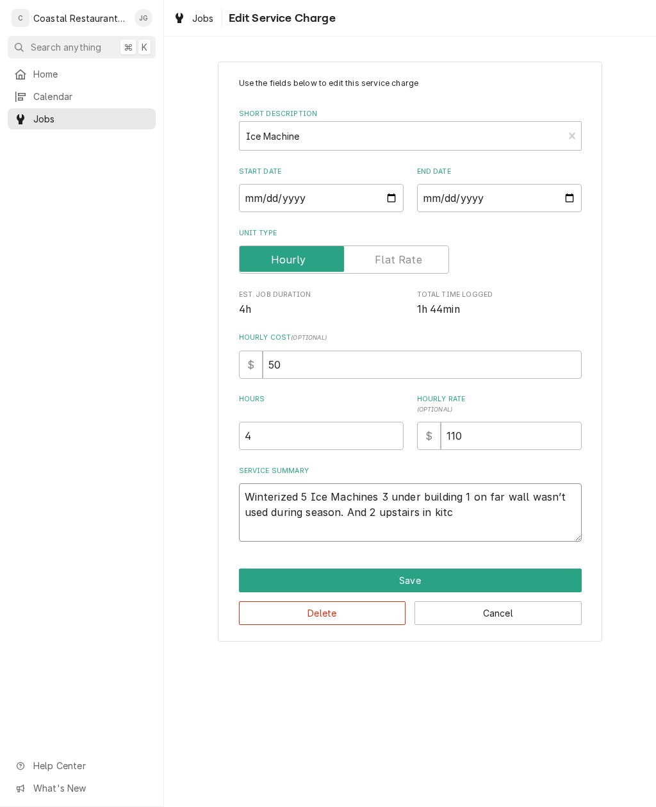
type textarea "x"
type textarea "Winterized 5 Ice Machines 3 under building 1 on far wall wasn’t used during sea…"
type textarea "x"
type textarea "Winterized 5 Ice Machines 3 under building 1 on far wall wasn’t used during sea…"
type textarea "x"
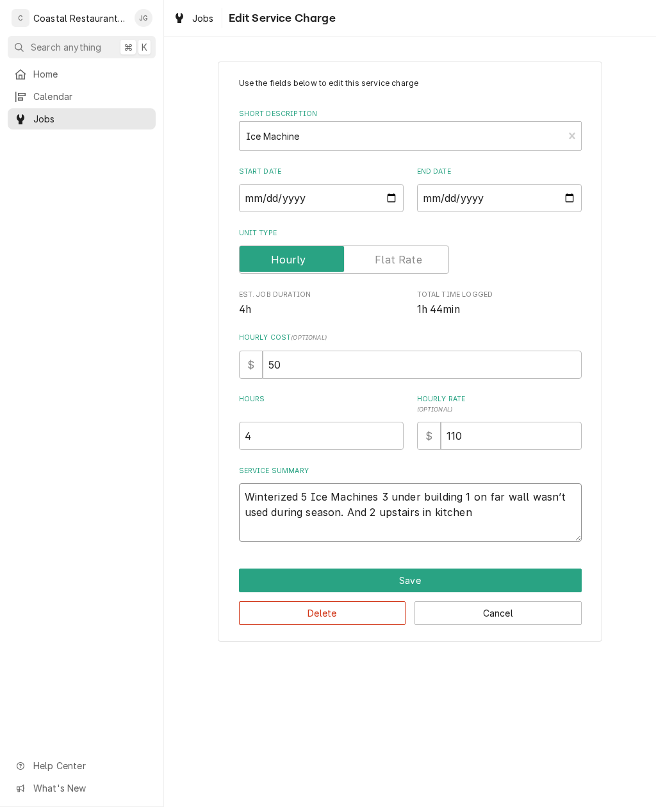
type textarea "Winterized 5 Ice Machines 3 under building 1 on far wall wasn’t used during sea…"
type textarea "x"
type textarea "Winterized 5 Ice Machines 3 under building 1 on far wall wasn’t used during sea…"
type textarea "x"
type textarea "Winterized 5 Ice Machines 3 under building 1 on far wall wasn’t used during sea…"
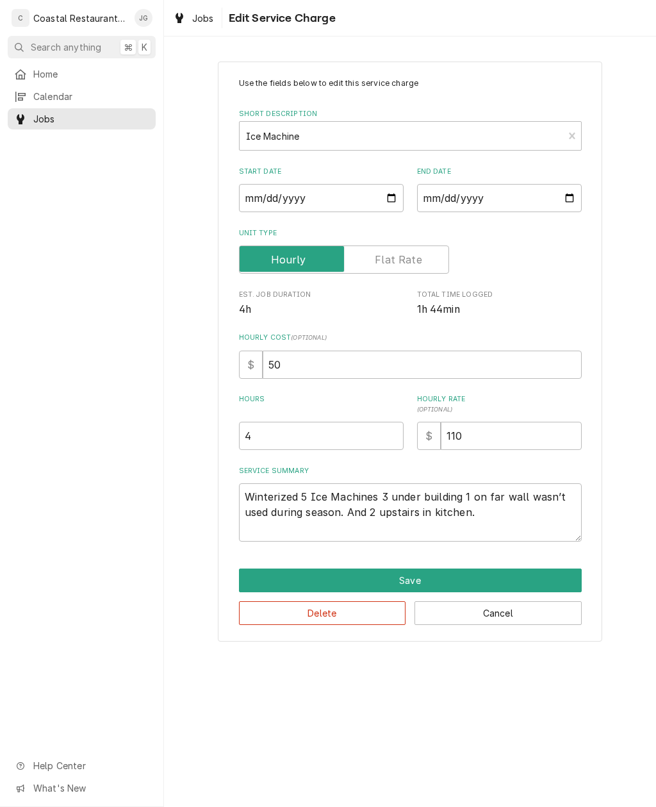
click at [621, 499] on div "Use the fields below to edit this service charge Short Description Ice Machine …" at bounding box center [410, 351] width 492 height 602
click at [472, 576] on button "Save" at bounding box center [410, 580] width 343 height 24
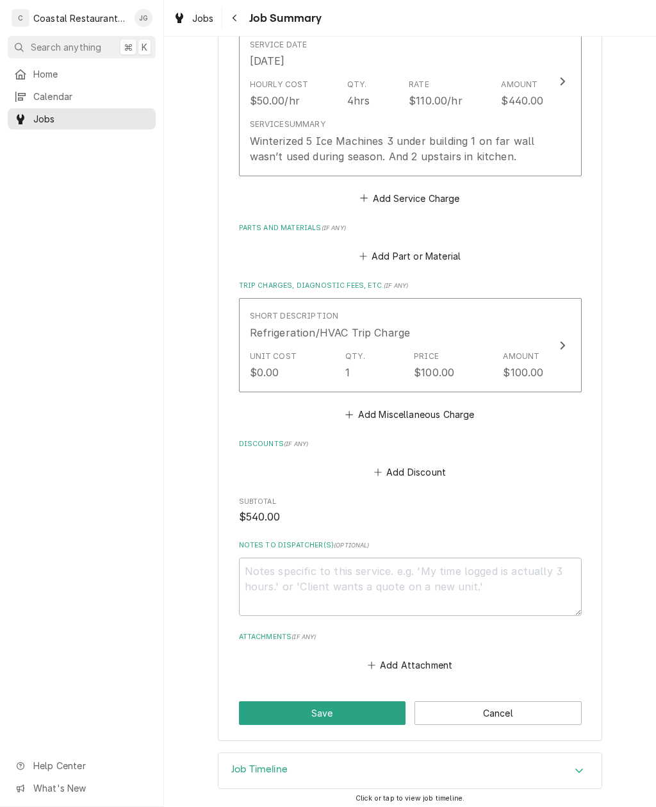
scroll to position [378, 0]
click at [358, 709] on button "Save" at bounding box center [322, 714] width 167 height 24
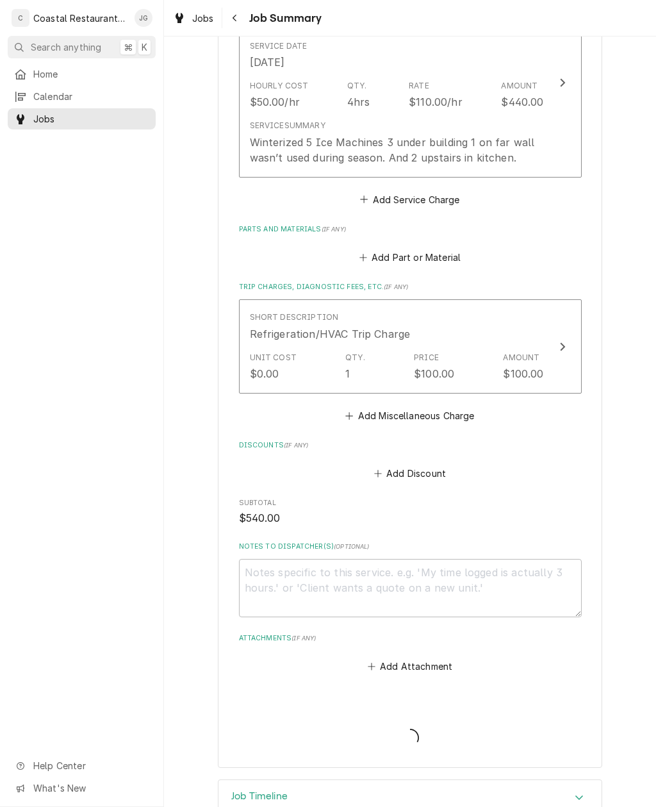
type textarea "x"
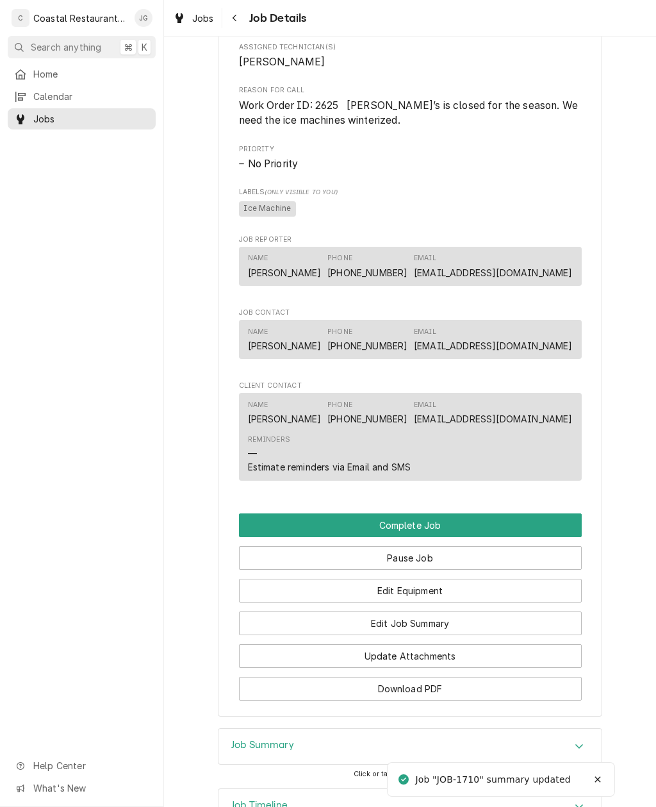
scroll to position [752, 0]
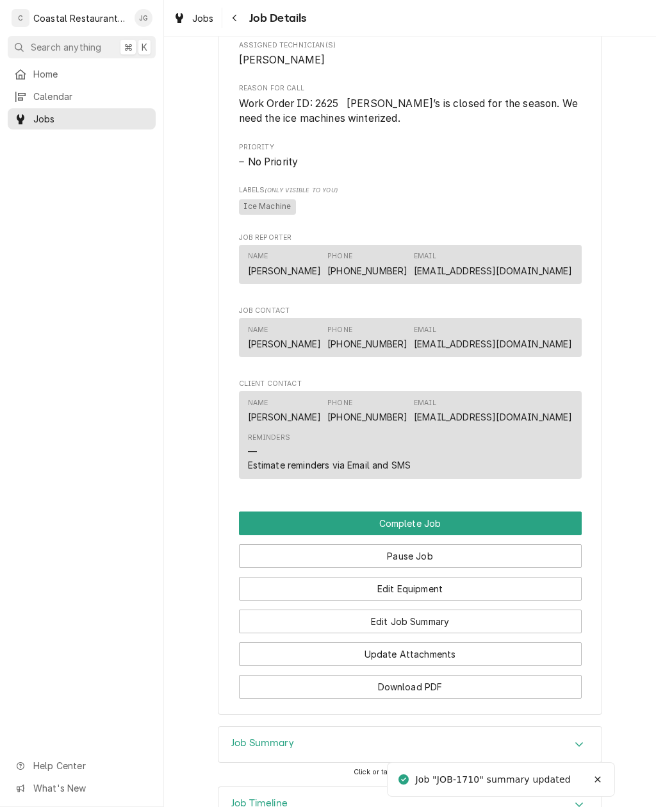
click at [444, 623] on button "Edit Job Summary" at bounding box center [410, 621] width 343 height 24
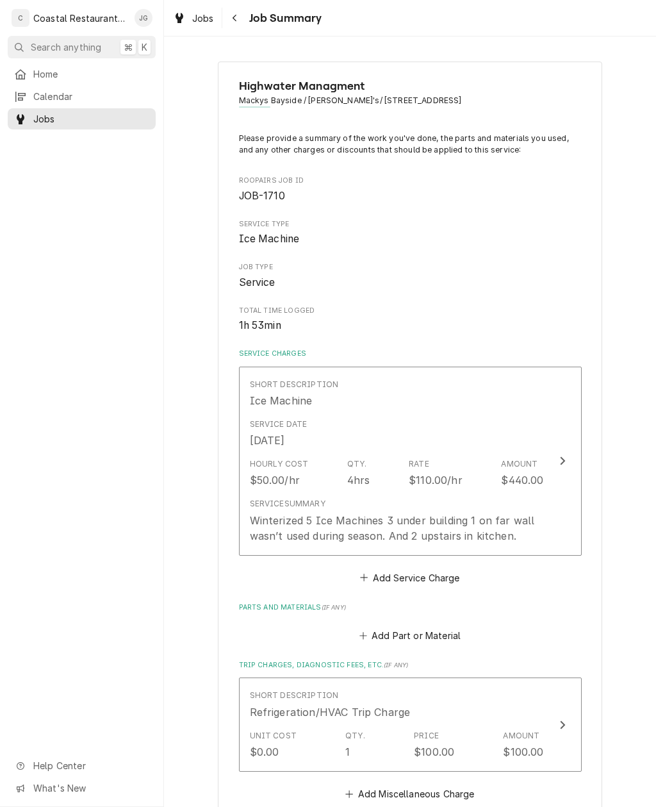
click at [466, 507] on div "Service Summary Winterized 5 Ice Machines 3 under building 1 on far wall wasn’t…" at bounding box center [397, 520] width 294 height 45
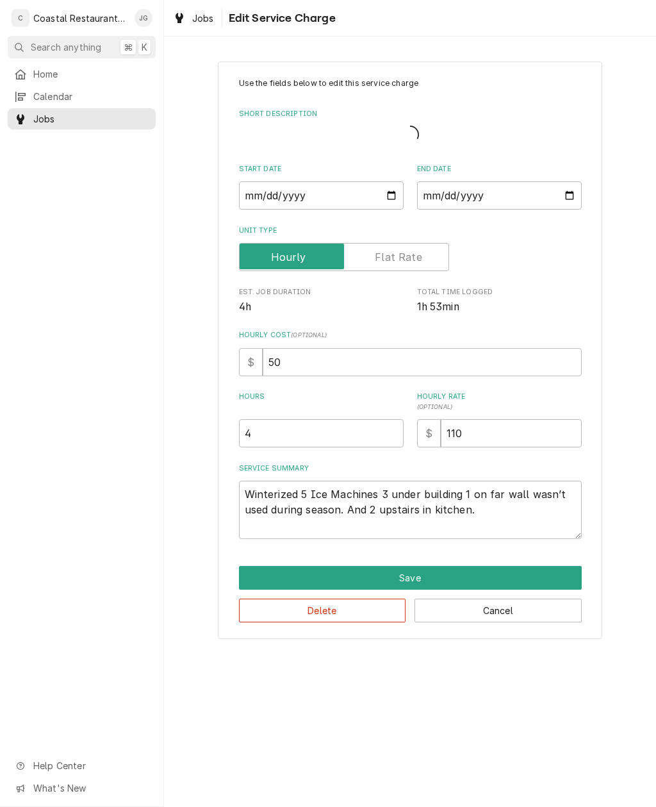
type textarea "x"
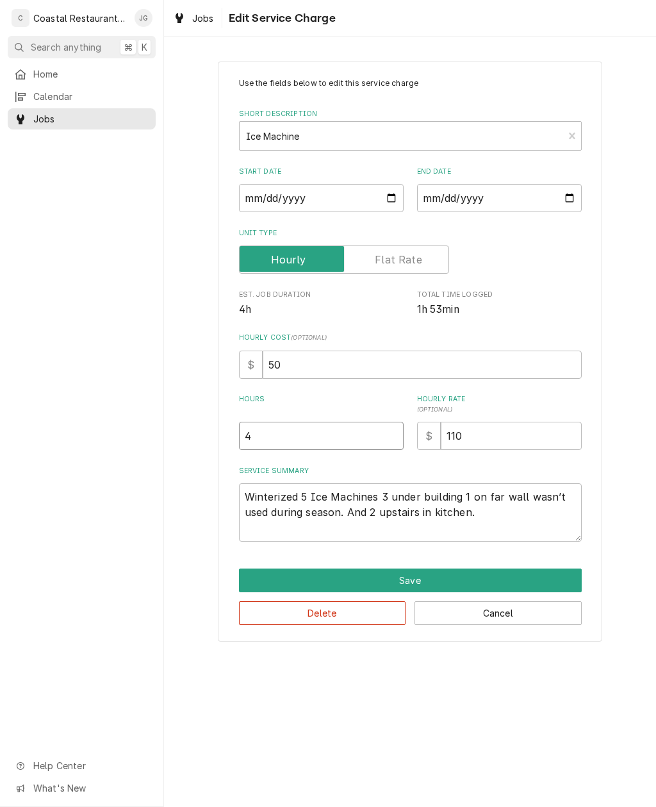
click at [322, 435] on input "4" at bounding box center [321, 436] width 165 height 28
type textarea "x"
type input "2"
type textarea "x"
type input "2"
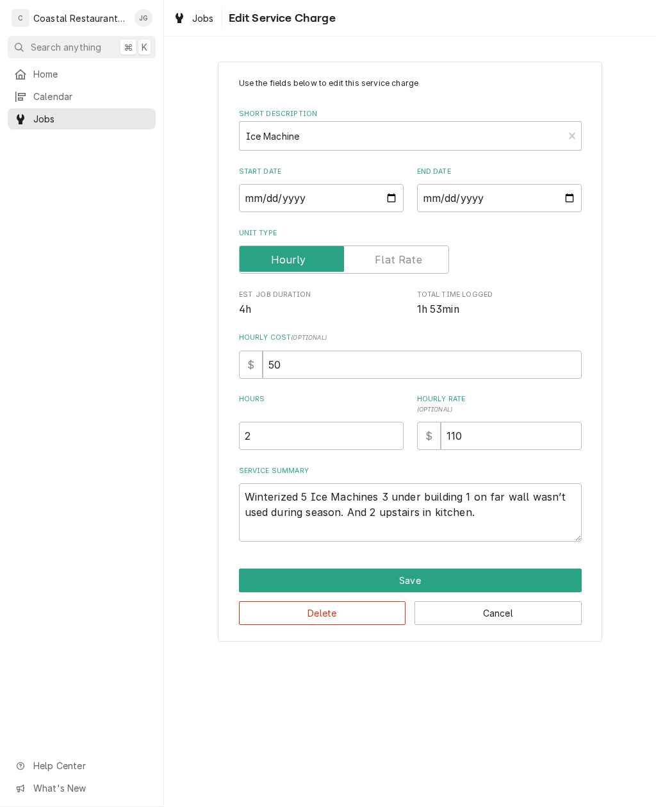
click at [613, 455] on div "Use the fields below to edit this service charge Short Description Ice Machine …" at bounding box center [410, 351] width 492 height 602
click at [482, 582] on button "Save" at bounding box center [410, 580] width 343 height 24
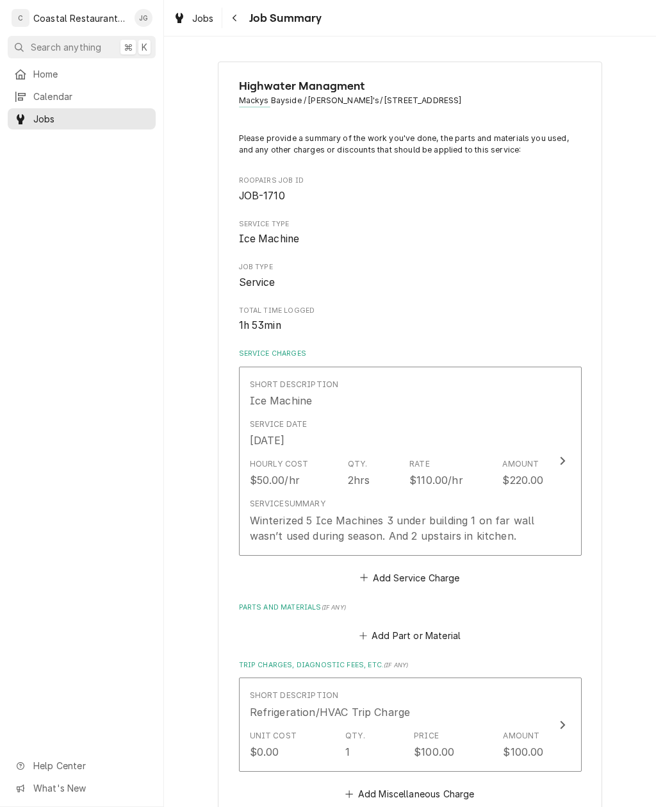
click at [588, 507] on div "Highwater Managment Mackys Bayside / Macky's/ 54th St, Ocean City, MD 21842 Ple…" at bounding box center [410, 591] width 384 height 1059
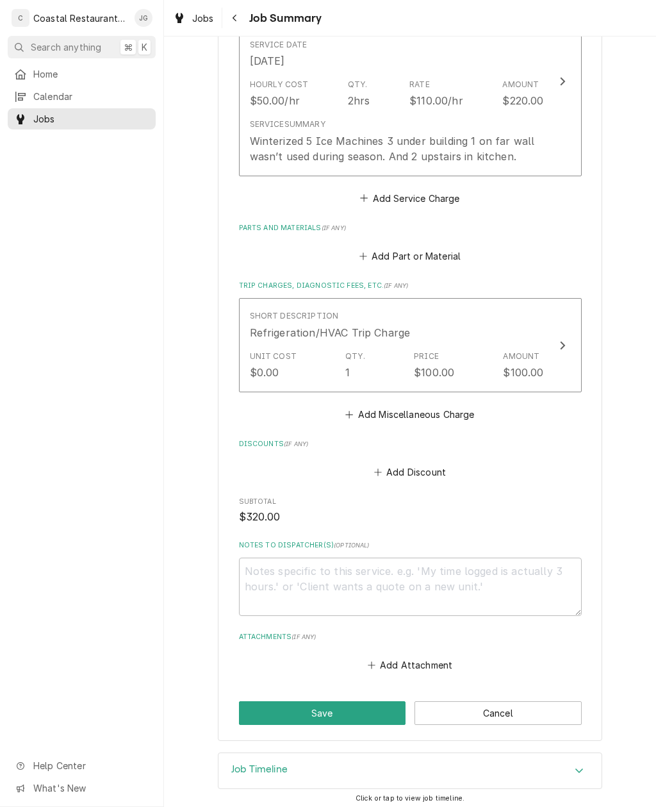
scroll to position [378, 0]
click at [362, 707] on button "Save" at bounding box center [322, 714] width 167 height 24
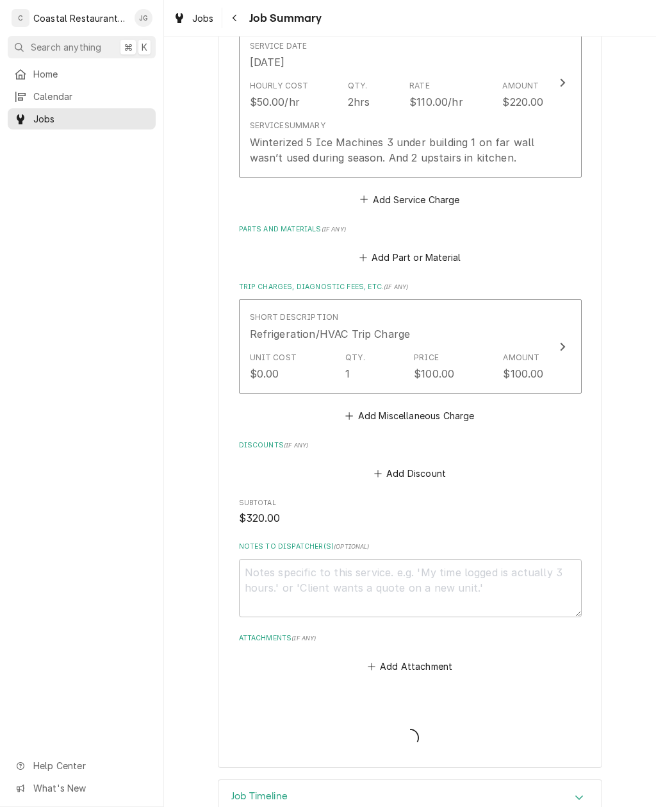
type textarea "x"
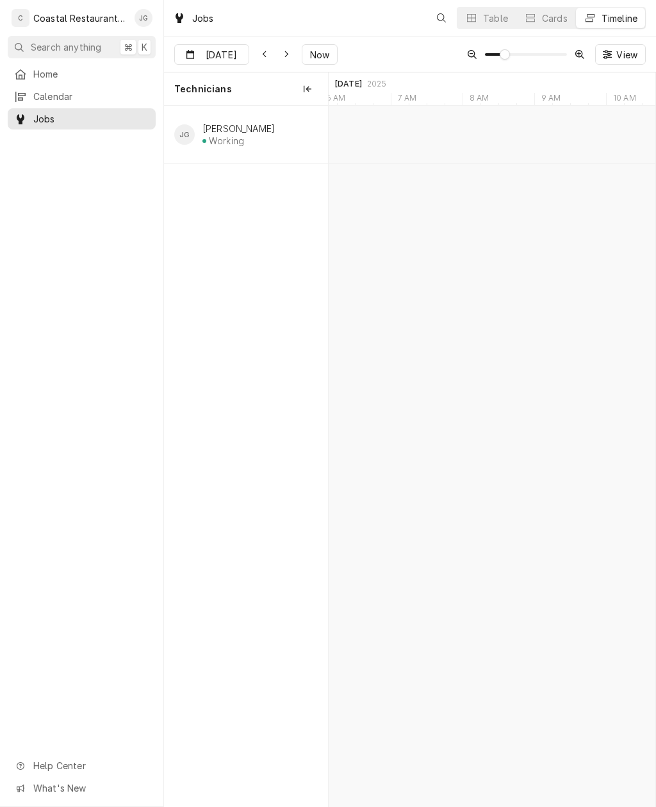
scroll to position [0, 6485]
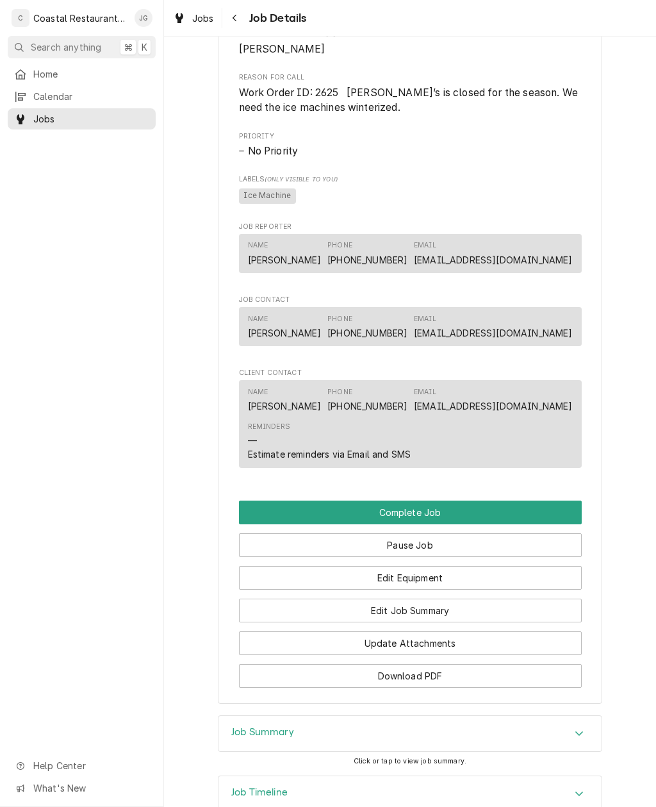
scroll to position [764, 0]
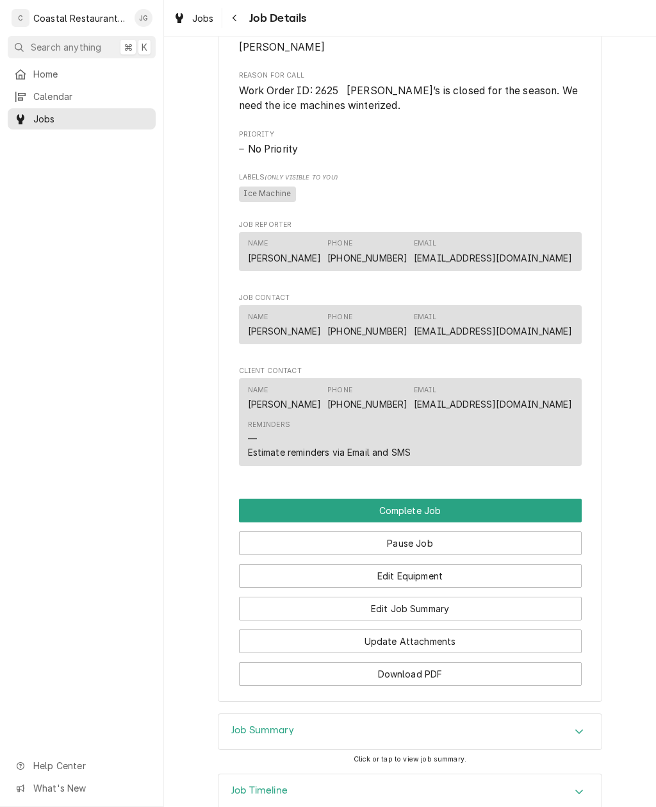
click at [477, 599] on button "Edit Job Summary" at bounding box center [410, 608] width 343 height 24
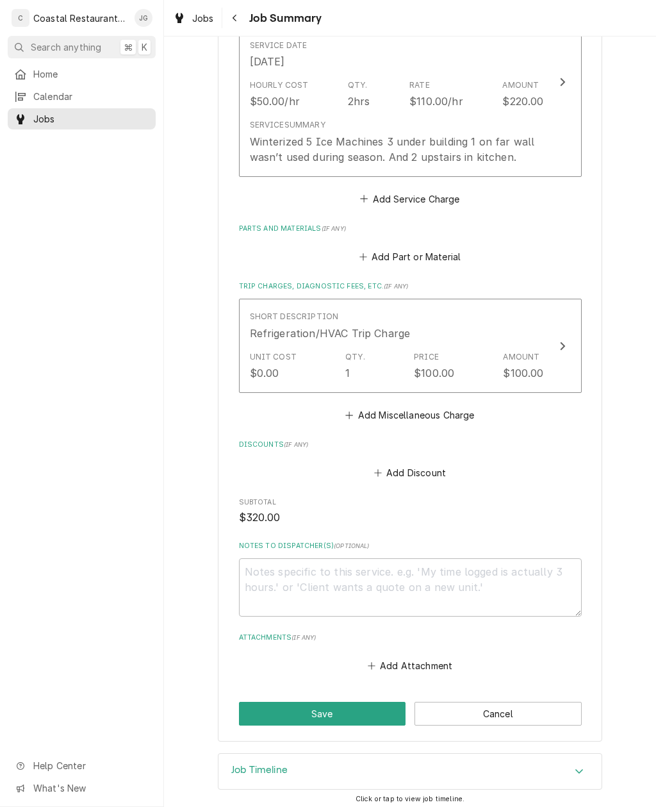
scroll to position [378, 0]
click at [466, 138] on div "Winterized 5 Ice Machines 3 under building 1 on far wall wasn’t used during sea…" at bounding box center [397, 150] width 294 height 31
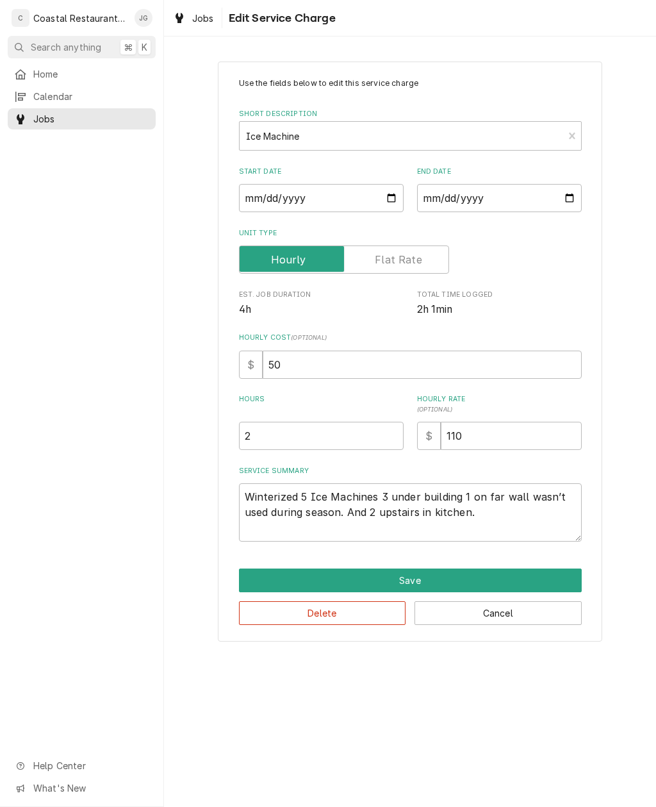
type textarea "x"
click at [18, 299] on div "Home Calendar Jobs Help Center What's New" at bounding box center [81, 434] width 163 height 743
click at [336, 428] on input "2" at bounding box center [321, 436] width 165 height 28
type textarea "x"
type input "3"
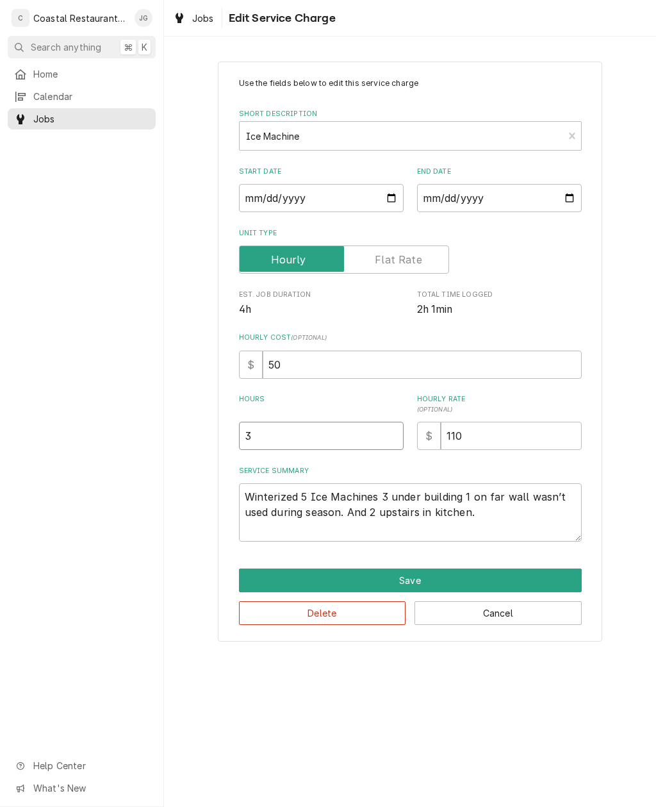
type textarea "x"
type input "3"
click at [625, 434] on div "Use the fields below to edit this service charge Short Description Ice Machine …" at bounding box center [410, 351] width 492 height 602
click at [477, 580] on button "Save" at bounding box center [410, 580] width 343 height 24
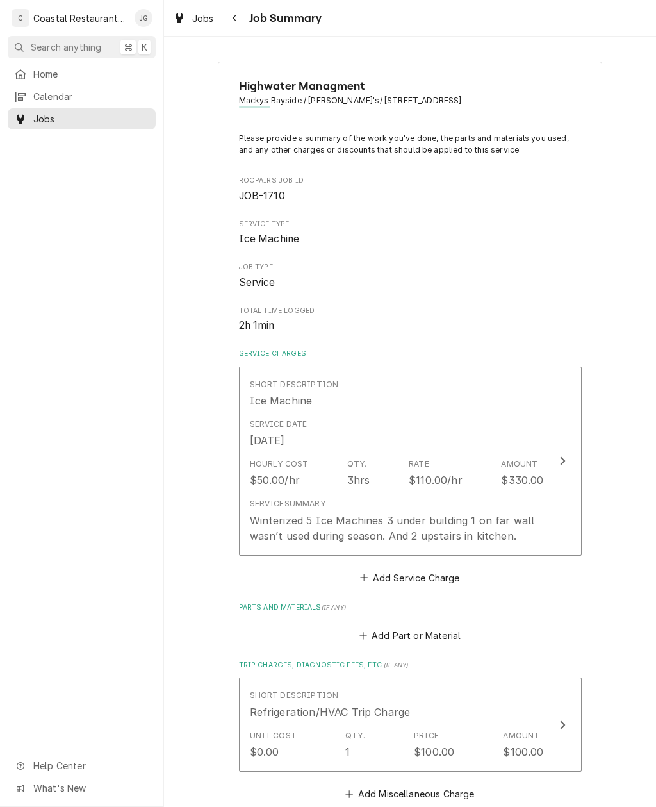
scroll to position [375, 0]
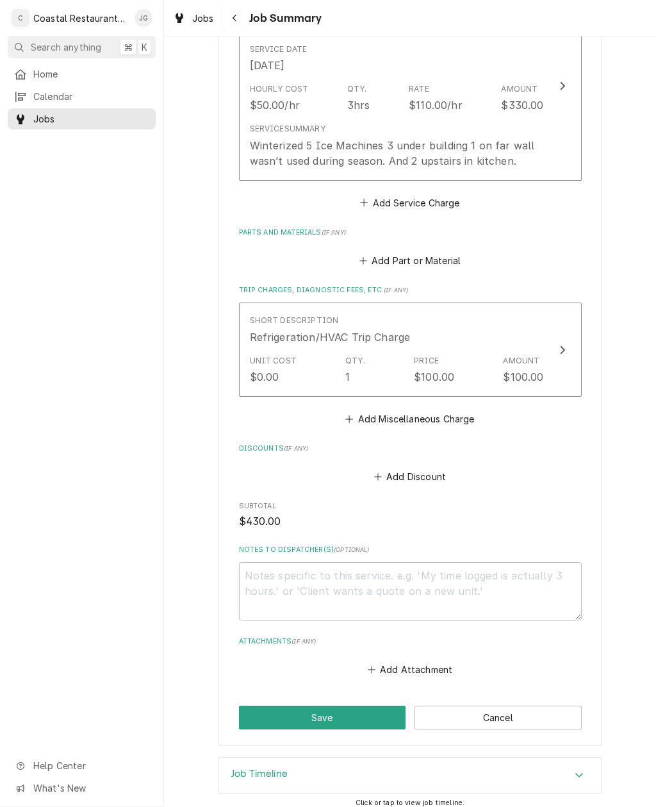
click at [371, 716] on button "Save" at bounding box center [322, 717] width 167 height 24
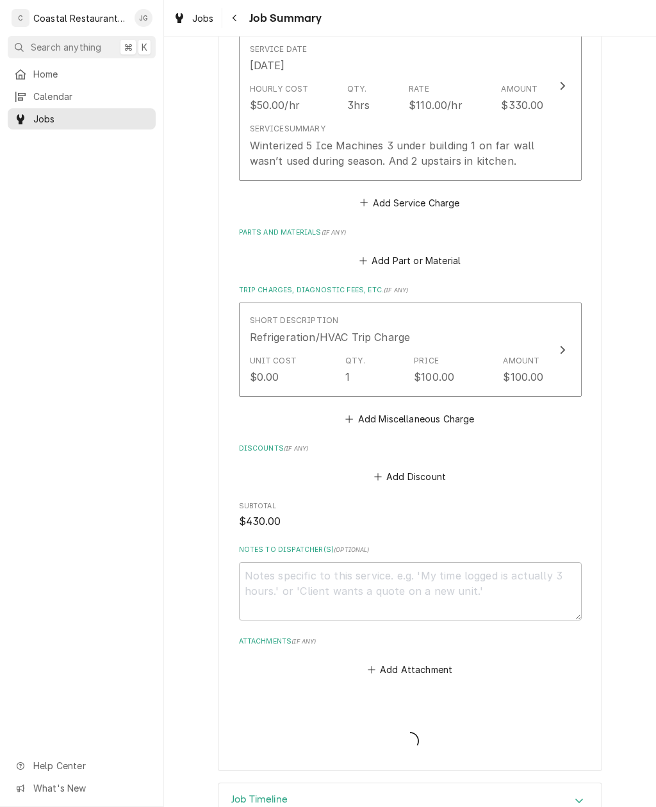
type textarea "x"
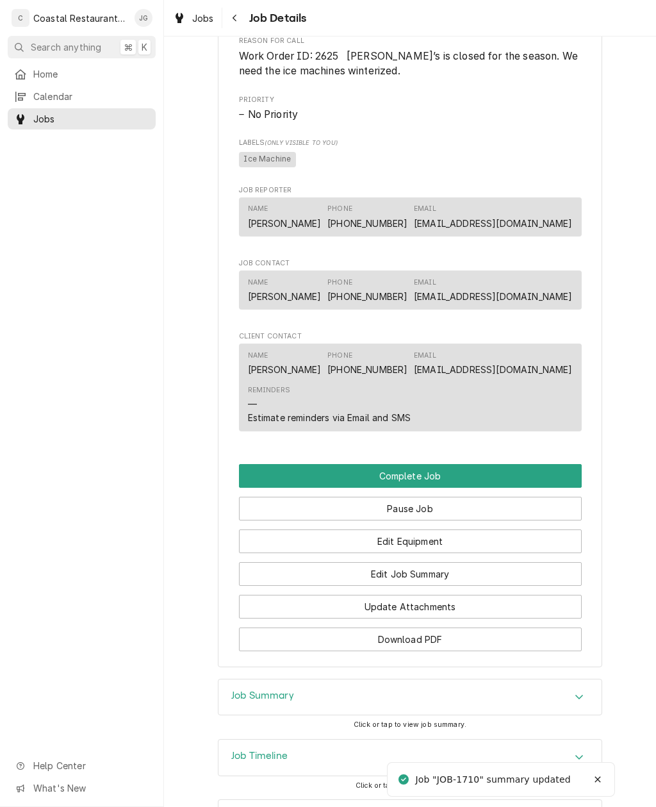
scroll to position [805, 0]
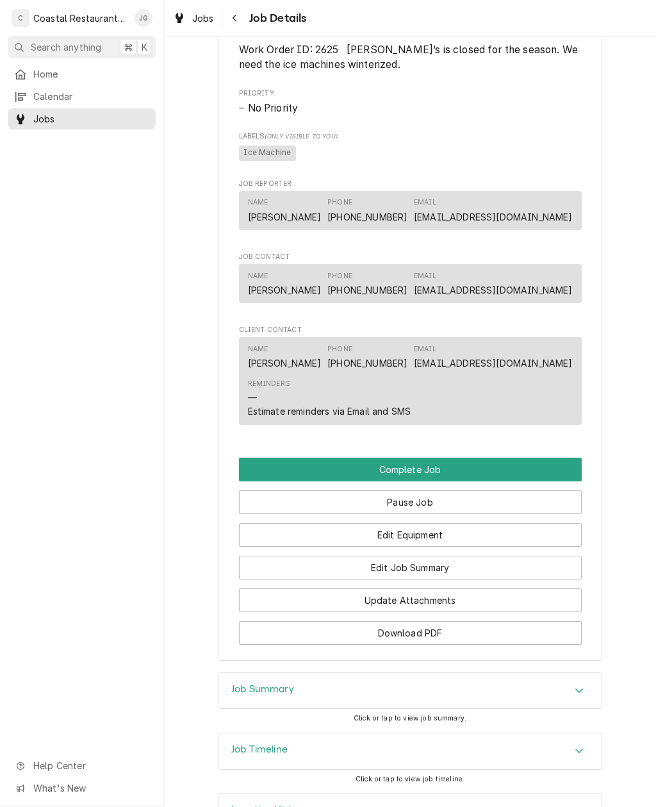
click at [460, 568] on button "Edit Job Summary" at bounding box center [410, 567] width 343 height 24
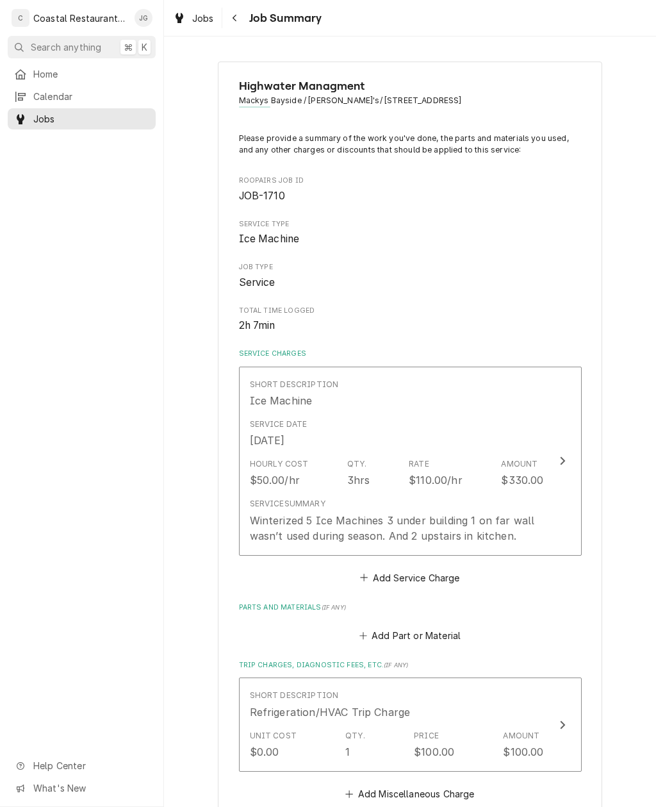
click at [462, 527] on div "Winterized 5 Ice Machines 3 under building 1 on far wall wasn’t used during sea…" at bounding box center [397, 528] width 294 height 31
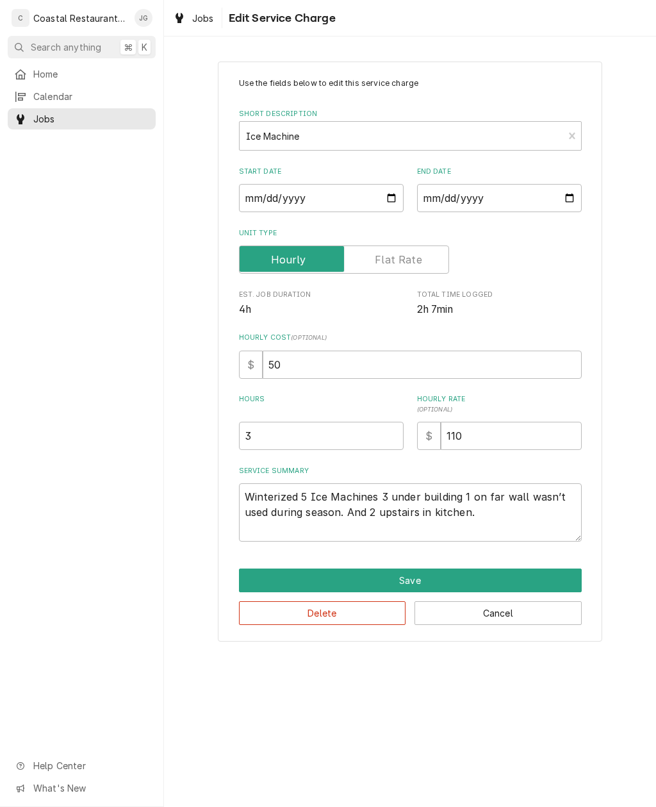
type textarea "x"
click at [524, 611] on button "Cancel" at bounding box center [498, 613] width 167 height 24
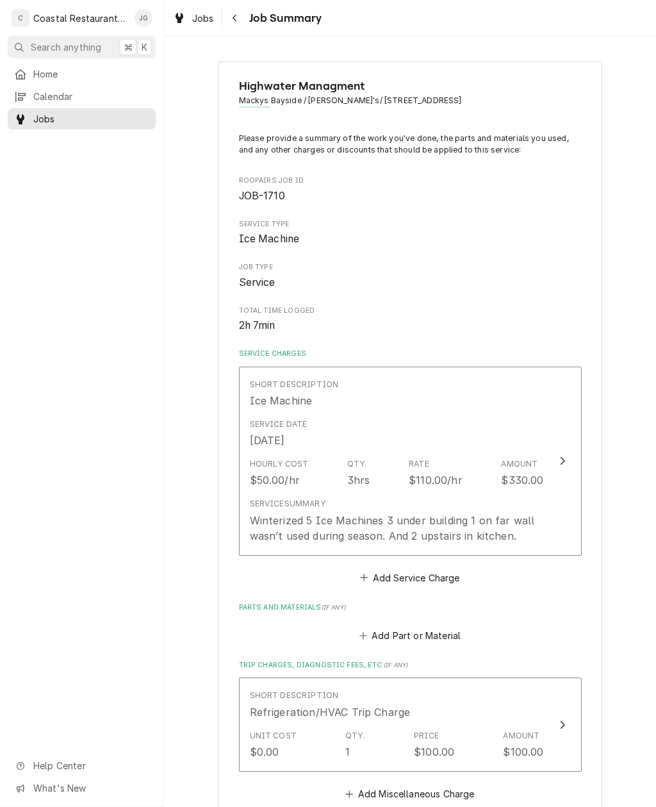
click at [489, 528] on div "Winterized 5 Ice Machines 3 under building 1 on far wall wasn’t used during sea…" at bounding box center [397, 528] width 294 height 31
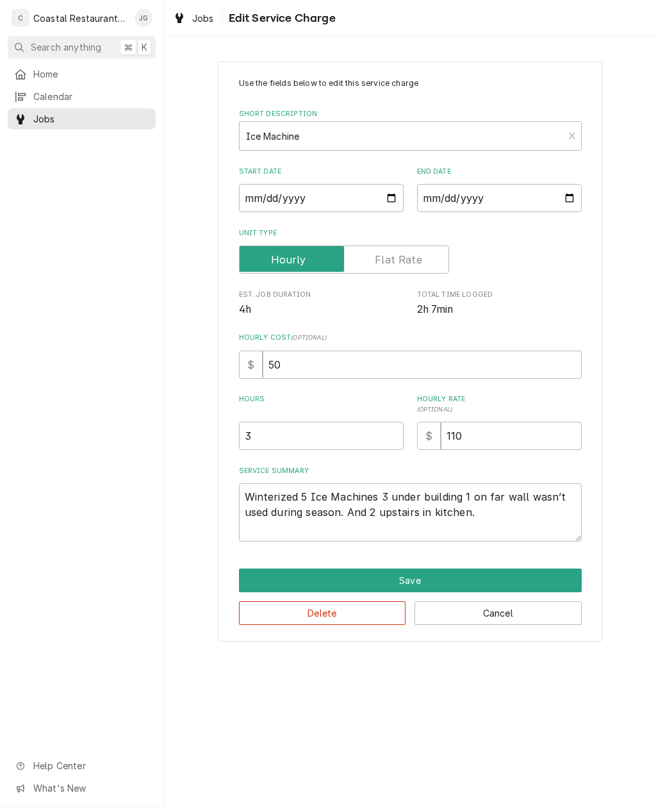
click at [538, 618] on button "Cancel" at bounding box center [498, 613] width 167 height 24
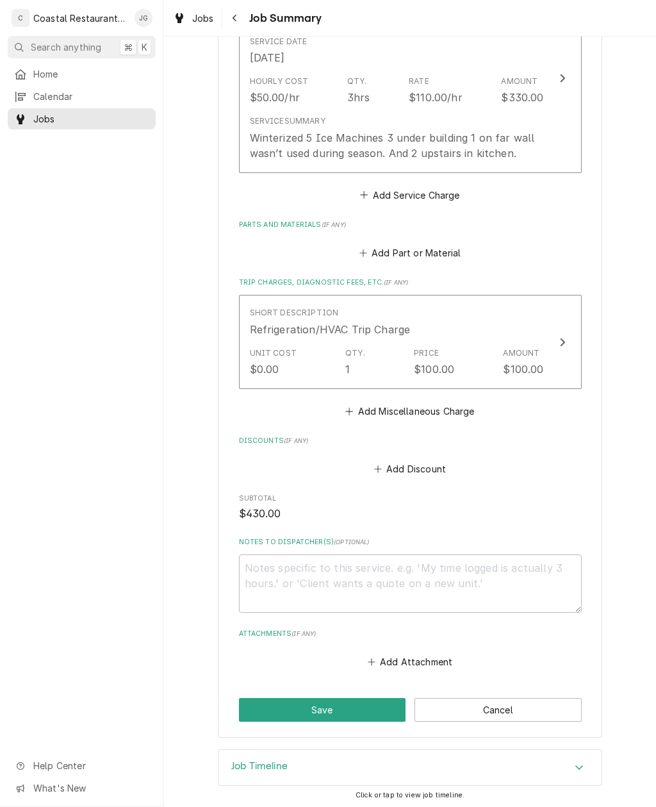
scroll to position [378, 0]
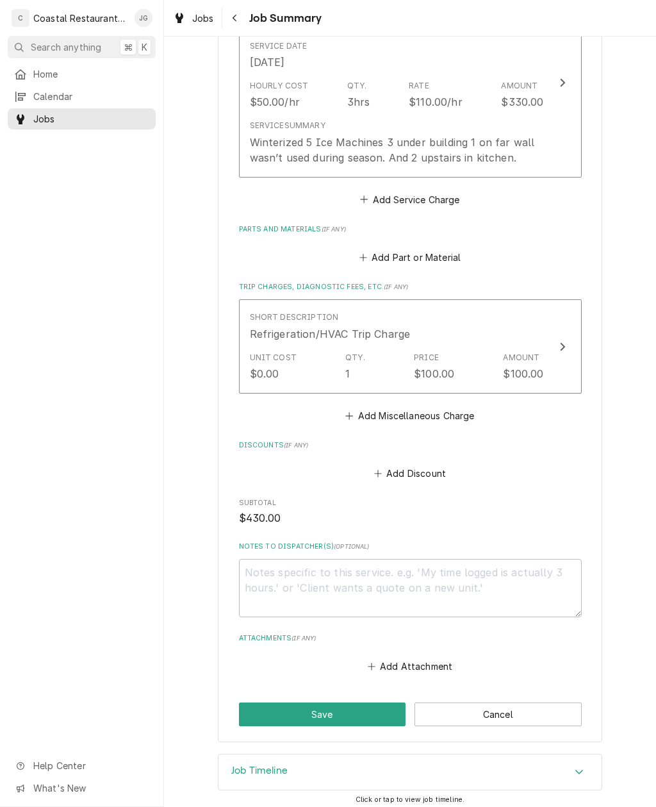
click at [361, 715] on button "Save" at bounding box center [322, 714] width 167 height 24
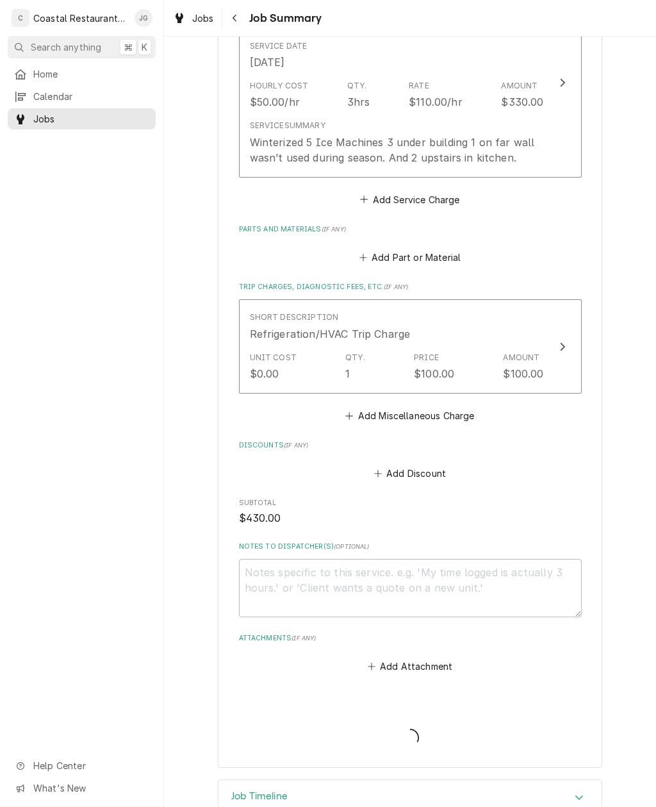
type textarea "x"
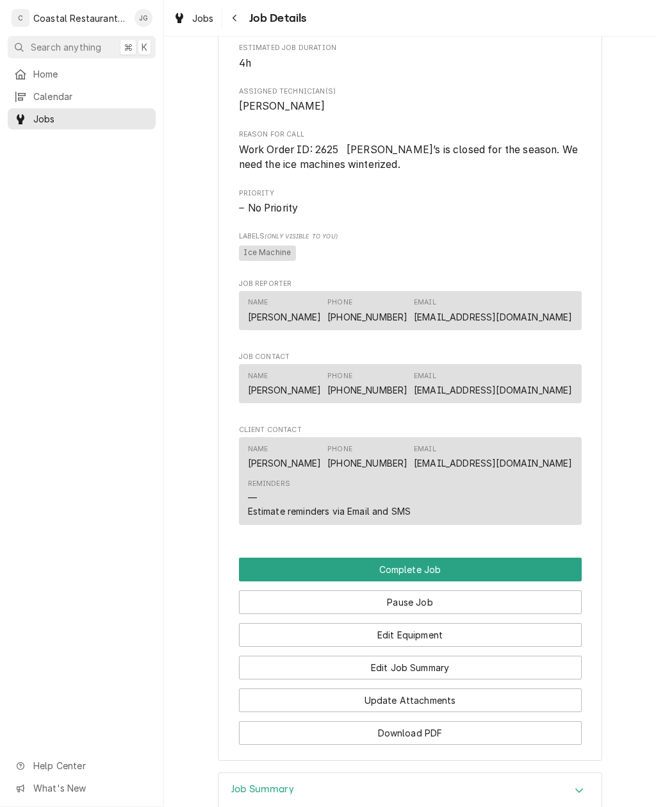
scroll to position [718, 0]
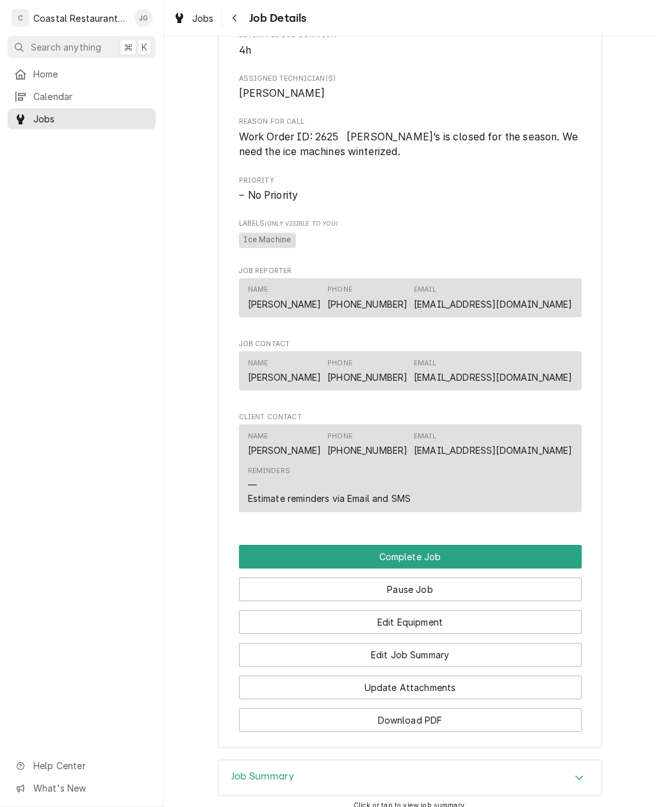
click at [329, 656] on button "Edit Job Summary" at bounding box center [410, 655] width 343 height 24
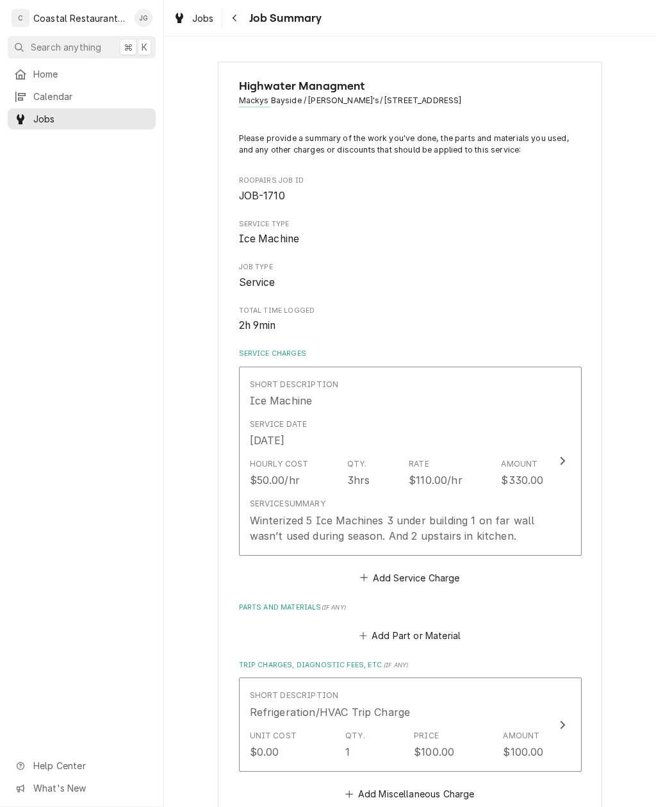
click at [315, 456] on div "Hourly Cost $50.00/hr Qty. 3hrs Rate $110.00/hr Amount $330.00" at bounding box center [397, 473] width 294 height 40
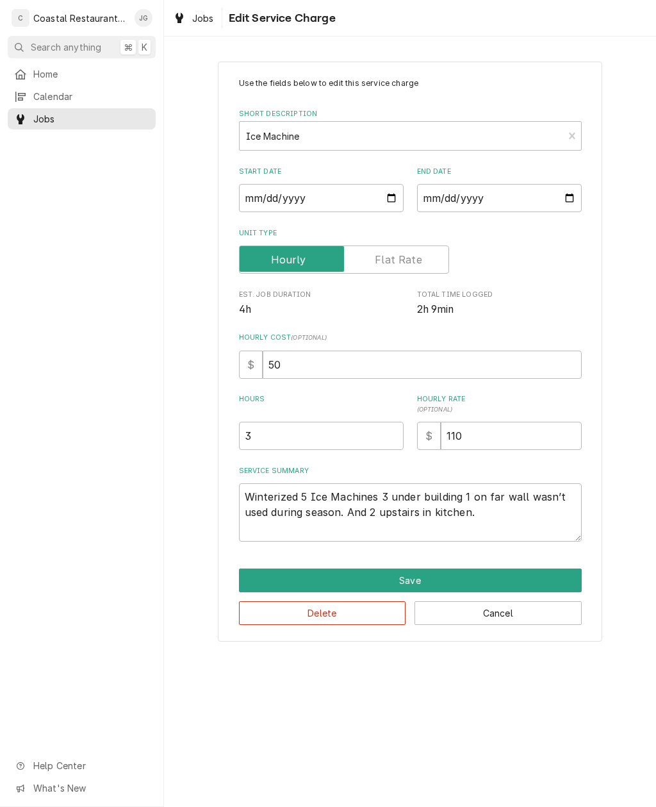
click at [185, 630] on div "Use the fields below to edit this service charge Short Description Ice Machine …" at bounding box center [410, 351] width 492 height 602
click at [117, 400] on div "Home Calendar Jobs Help Center What's New" at bounding box center [81, 434] width 163 height 743
click at [130, 434] on div "Home Calendar Jobs Help Center What's New" at bounding box center [81, 434] width 163 height 743
click at [139, 429] on div "Home Calendar Jobs Help Center What's New" at bounding box center [81, 434] width 163 height 743
click at [491, 571] on button "Save" at bounding box center [410, 580] width 343 height 24
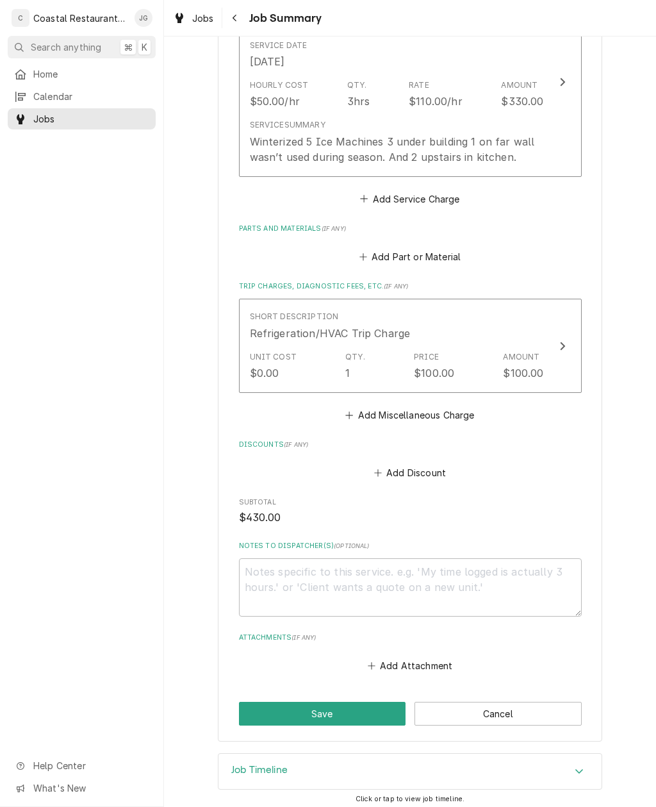
scroll to position [378, 0]
click at [365, 709] on button "Save" at bounding box center [322, 714] width 167 height 24
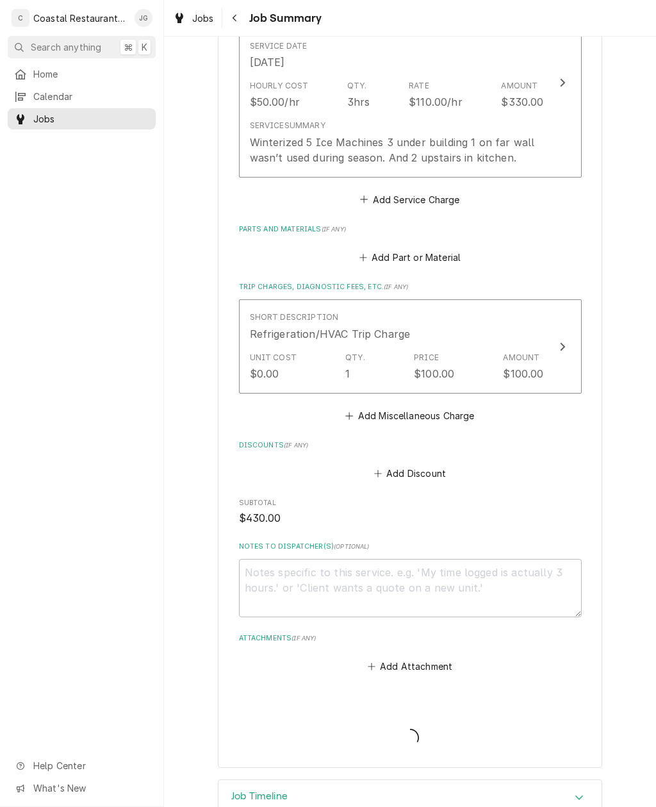
type textarea "x"
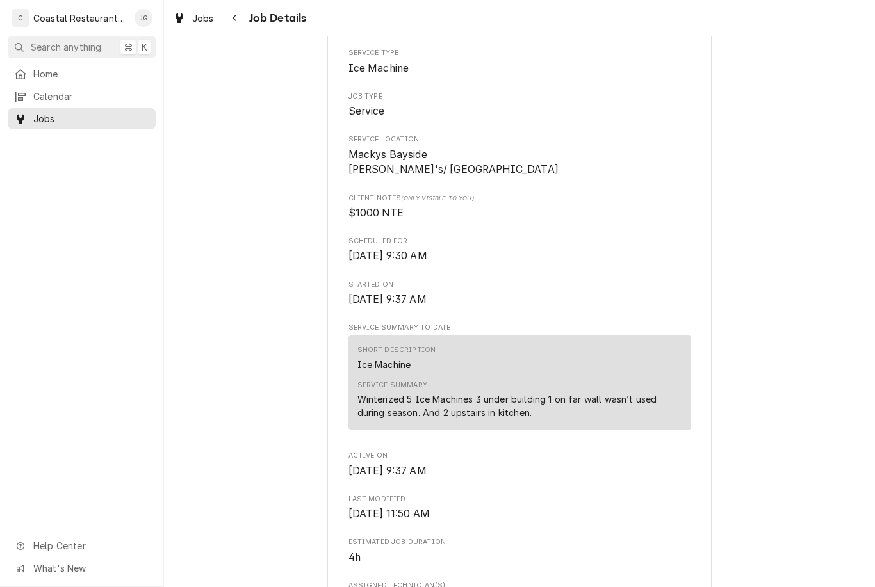
scroll to position [212, 0]
click at [81, 78] on div "Home" at bounding box center [81, 74] width 143 height 16
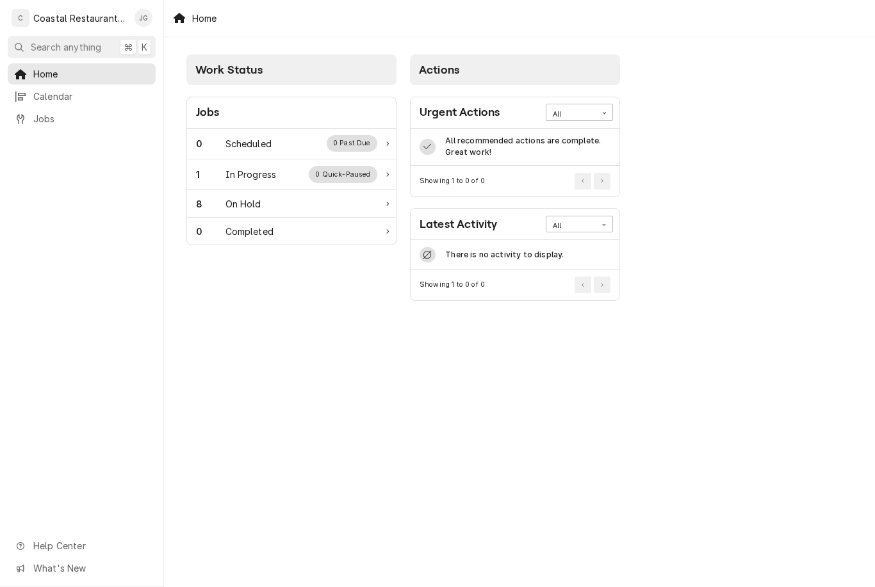
click at [285, 201] on div "8 On Hold" at bounding box center [286, 203] width 181 height 13
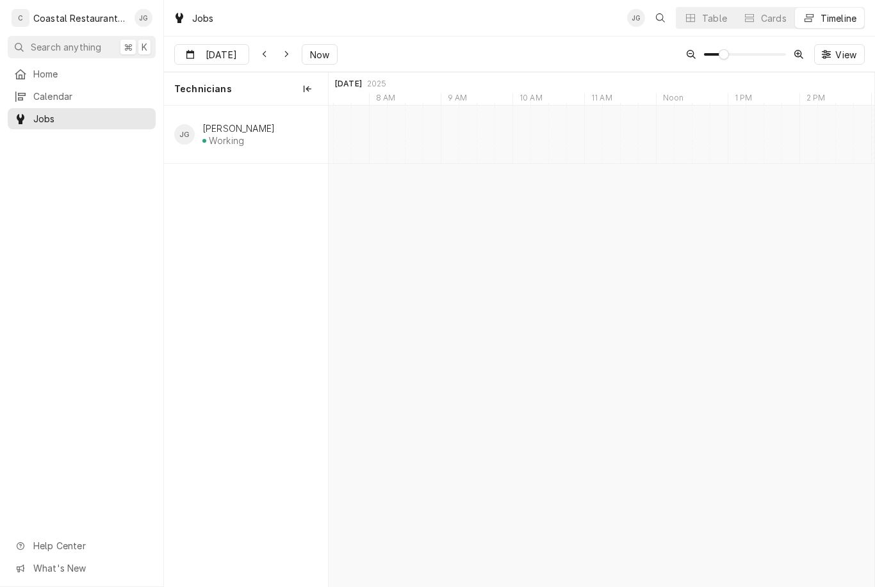
click at [323, 54] on span "Now" at bounding box center [320, 54] width 24 height 13
type input "[DATE]"
click at [599, 138] on div "Ice Machine" at bounding box center [548, 136] width 266 height 11
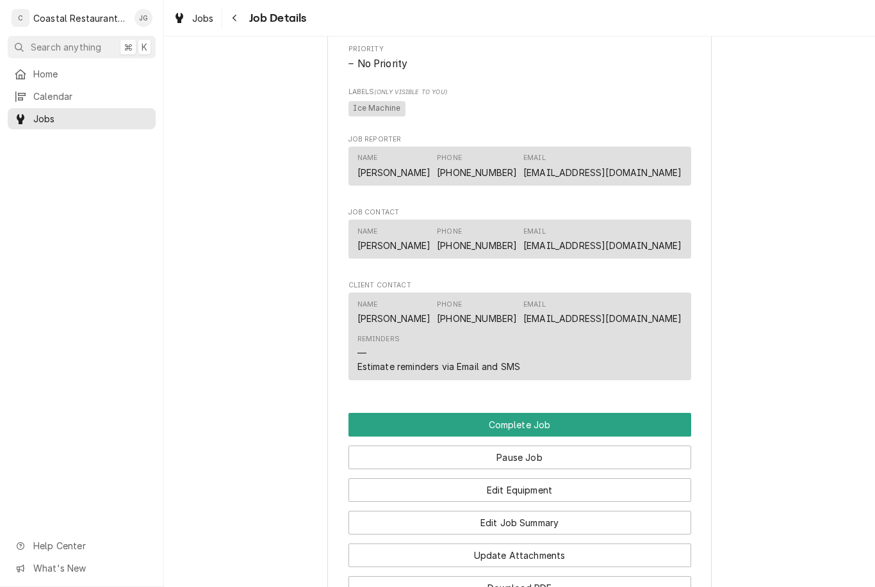
scroll to position [903, 0]
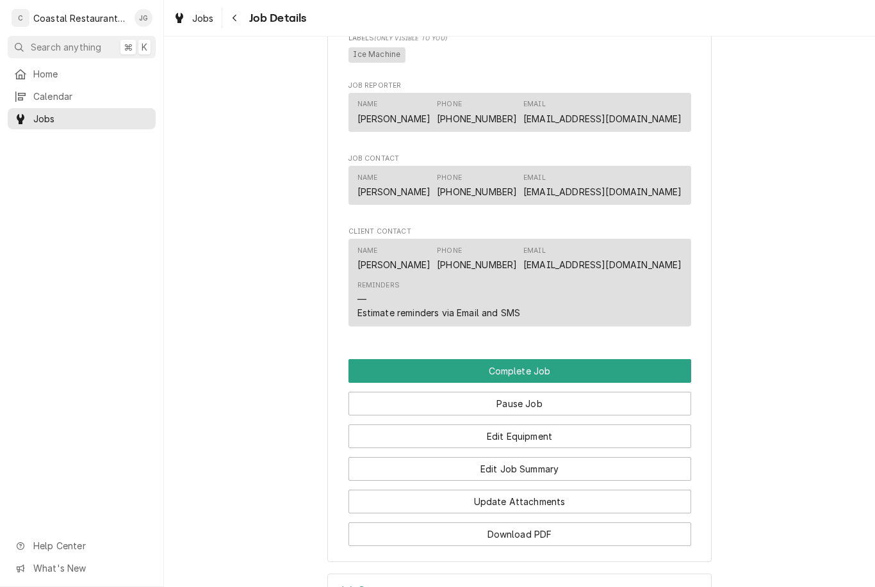
click at [582, 466] on button "Edit Job Summary" at bounding box center [520, 469] width 343 height 24
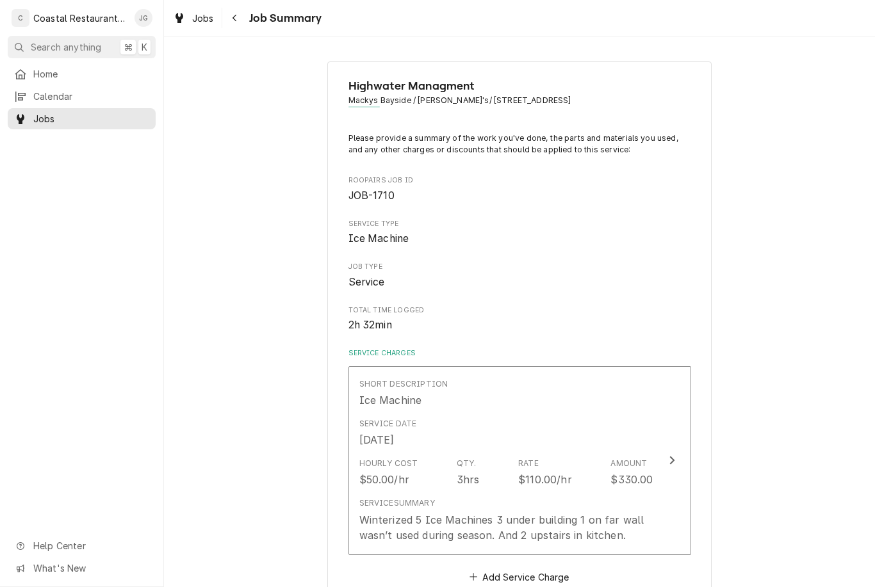
click at [539, 472] on div "$110.00/hr" at bounding box center [545, 479] width 54 height 15
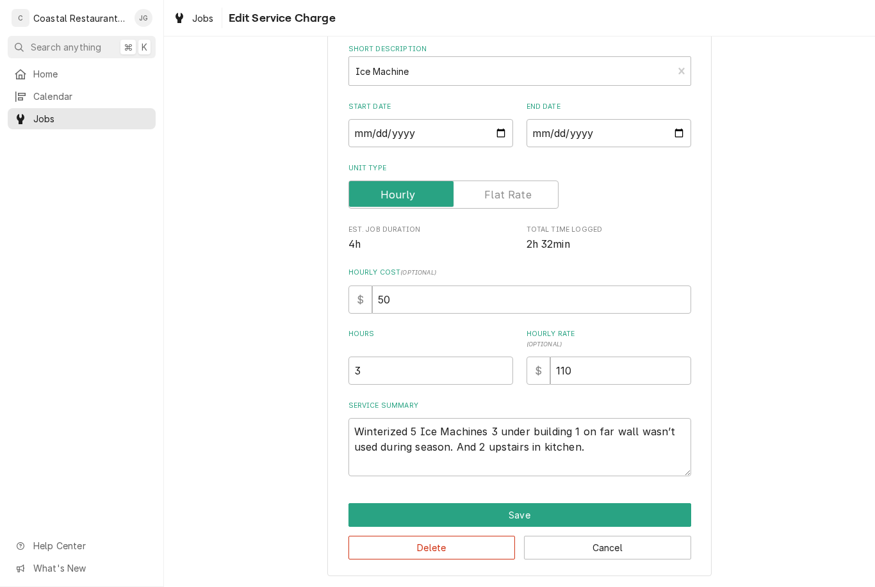
scroll to position [64, 0]
click at [576, 509] on button "Save" at bounding box center [520, 516] width 343 height 24
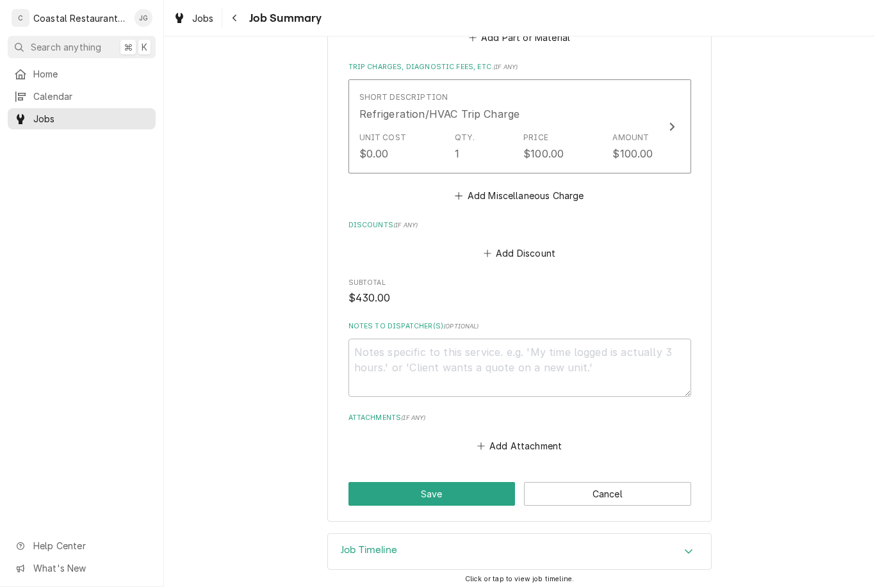
scroll to position [597, 0]
click at [470, 492] on button "Save" at bounding box center [432, 495] width 167 height 24
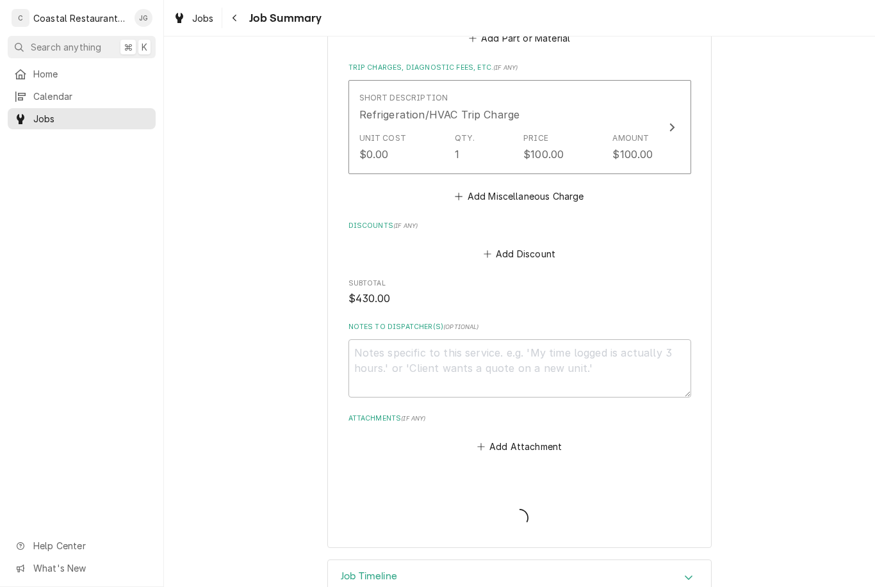
type textarea "x"
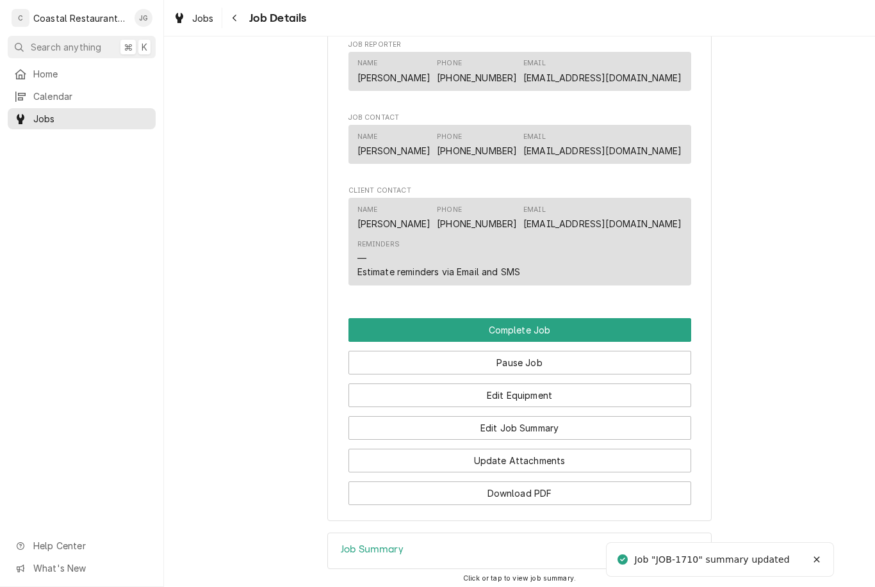
scroll to position [947, 0]
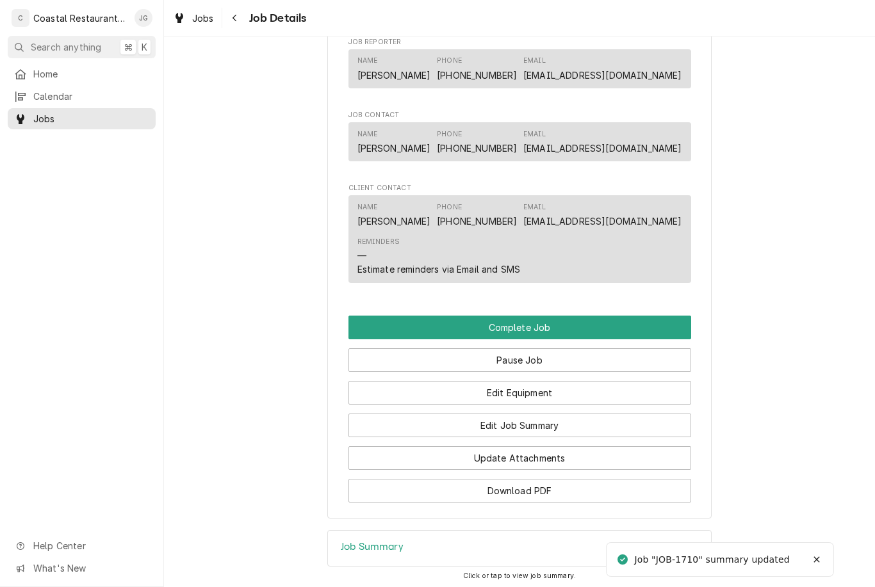
click at [587, 326] on button "Complete Job" at bounding box center [520, 328] width 343 height 24
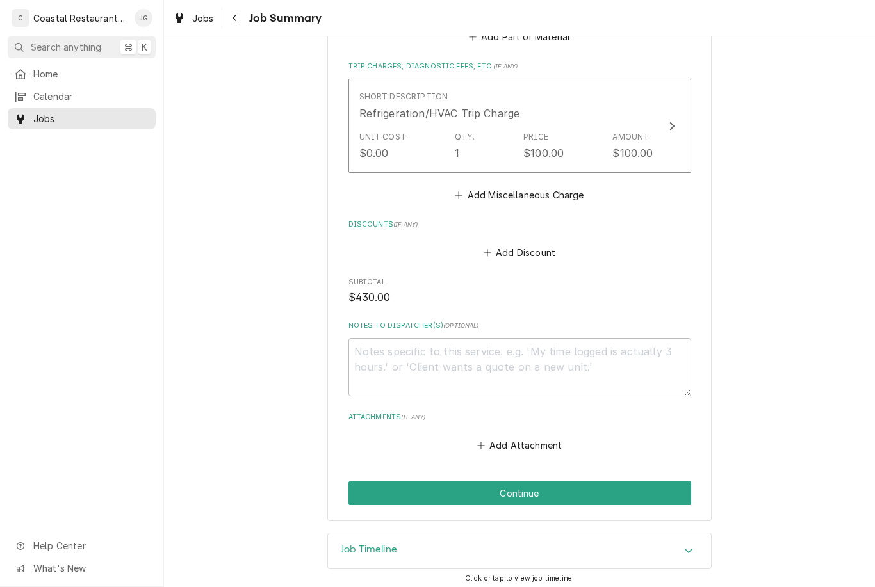
scroll to position [597, 0]
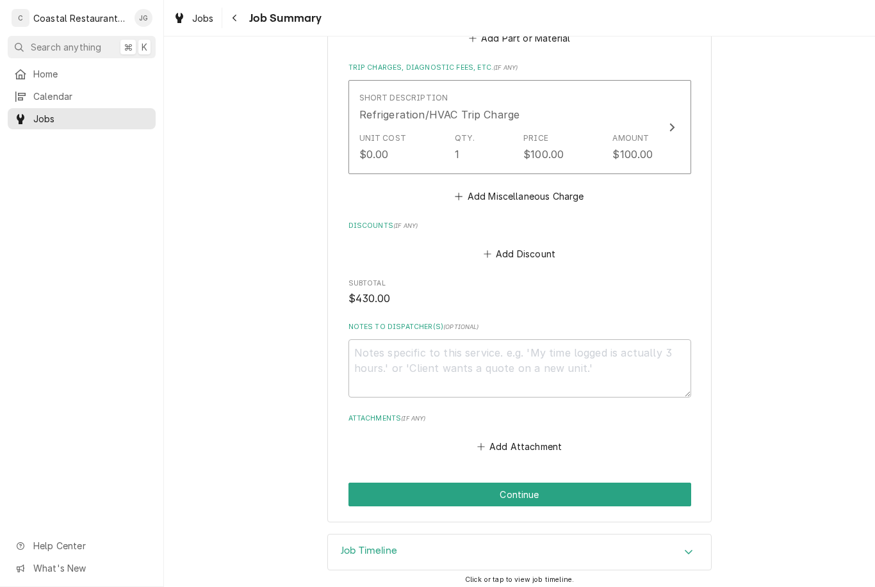
click at [575, 500] on button "Continue" at bounding box center [520, 495] width 343 height 24
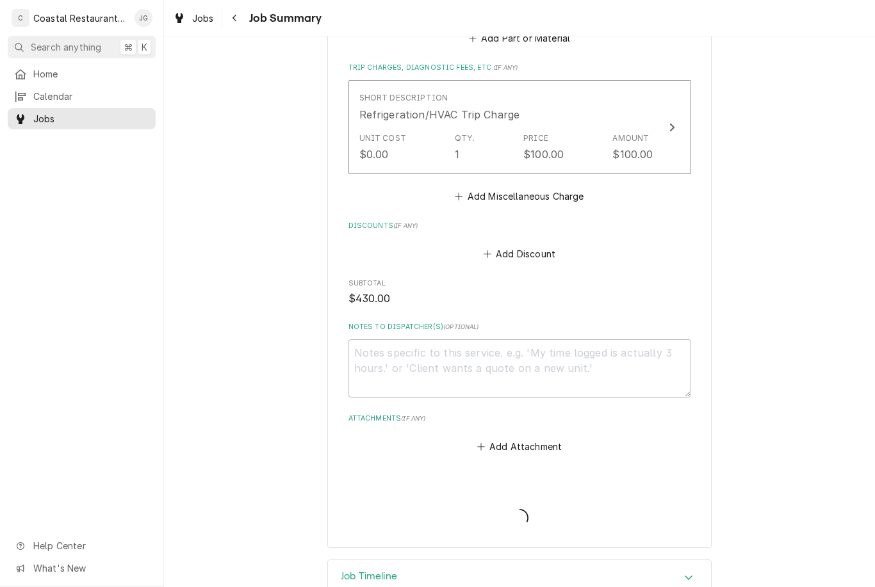
type textarea "x"
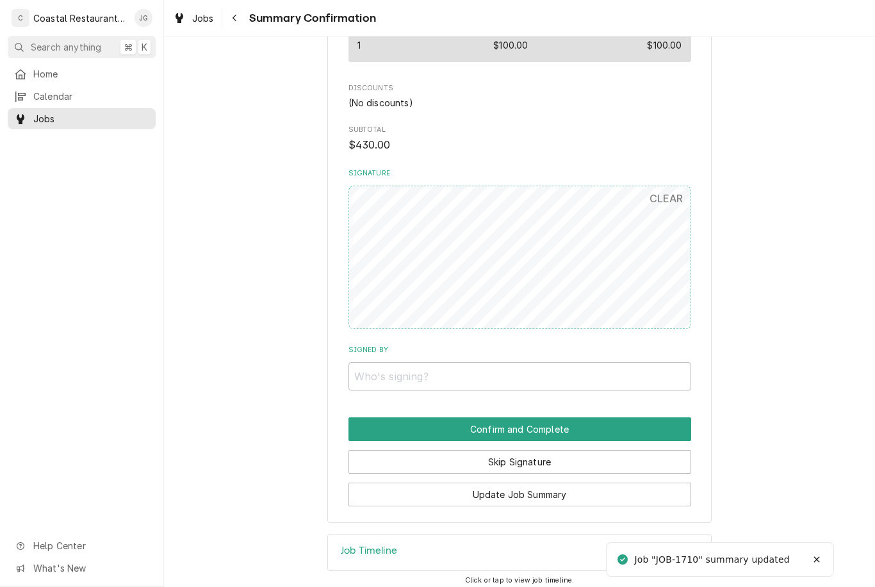
scroll to position [617, 0]
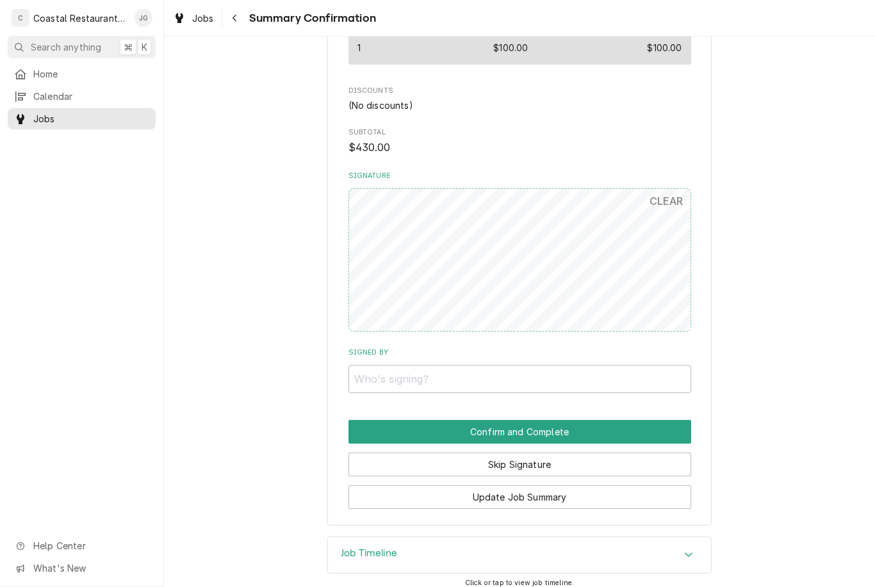
click at [571, 456] on button "Skip Signature" at bounding box center [520, 465] width 343 height 24
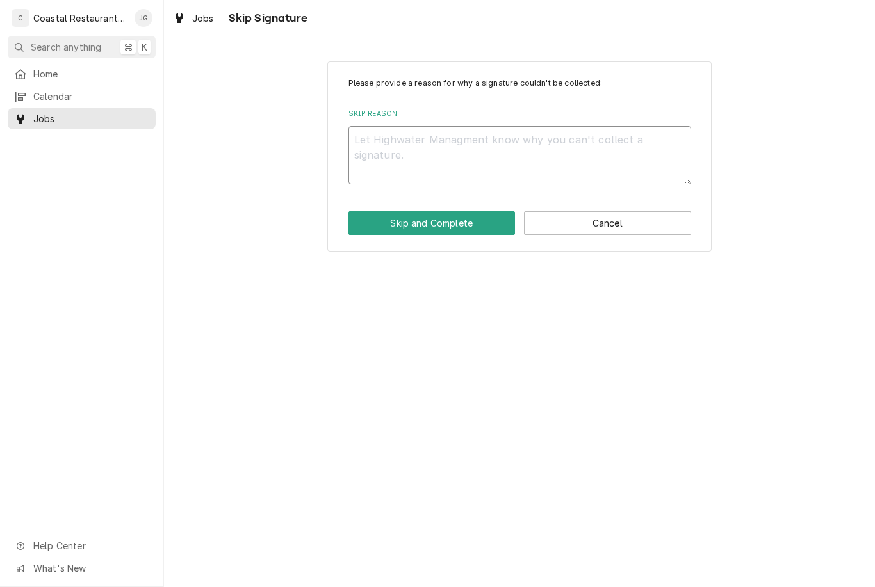
click at [457, 156] on textarea "Skip Reason" at bounding box center [520, 155] width 343 height 58
type textarea "x"
type textarea "No"
type textarea "x"
type textarea "No"
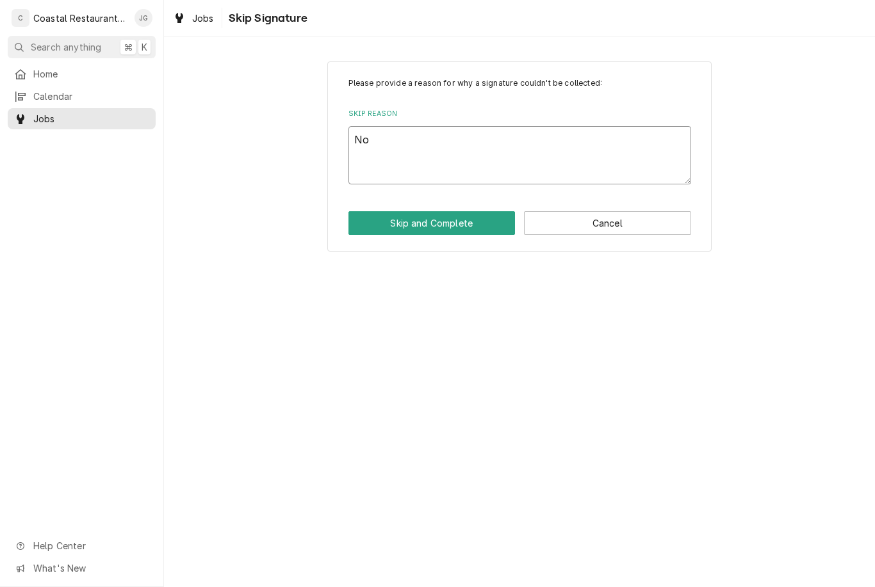
type textarea "x"
type textarea "No o"
type textarea "x"
type textarea "No on"
type textarea "x"
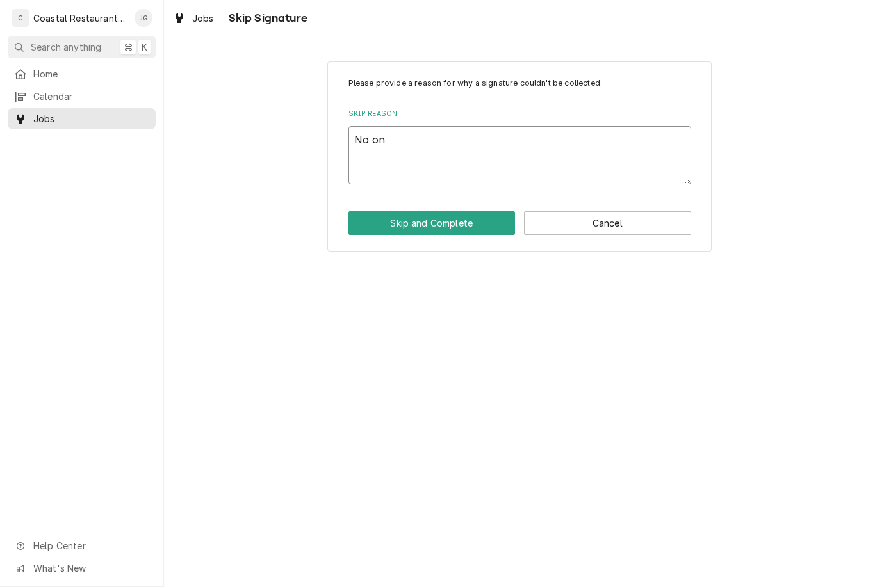
type textarea "No one"
type textarea "x"
type textarea "No one"
type textarea "x"
type textarea "No one o"
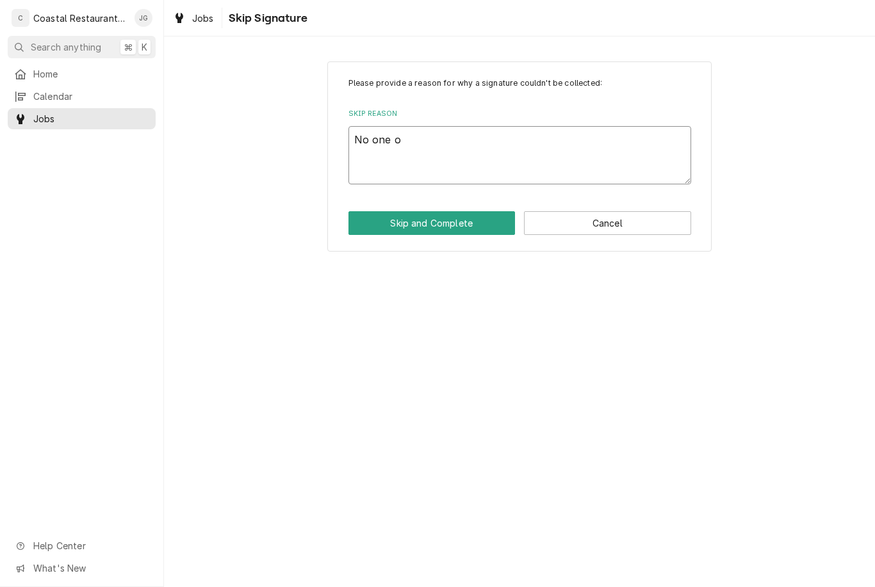
type textarea "x"
type textarea "No one on"
type textarea "x"
type textarea "No one ons"
type textarea "x"
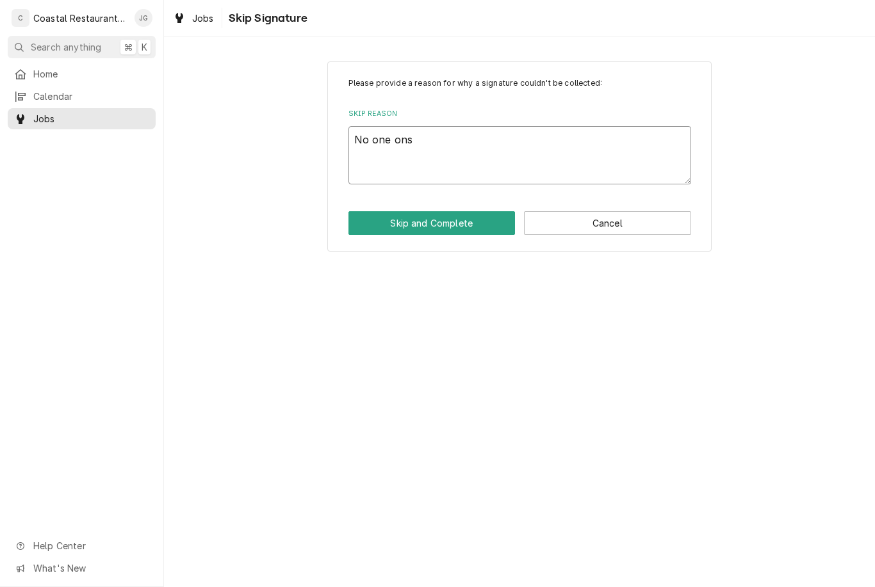
type textarea "No one ons"
click at [434, 227] on button "Skip and Complete" at bounding box center [432, 223] width 167 height 24
type textarea "x"
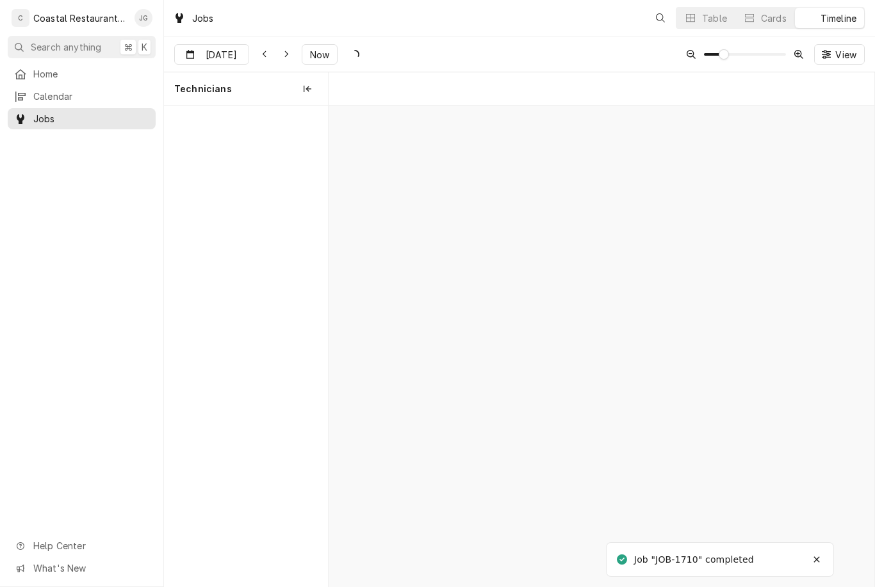
scroll to position [0, 10831]
